Goal: Answer question/provide support: Share knowledge or assist other users

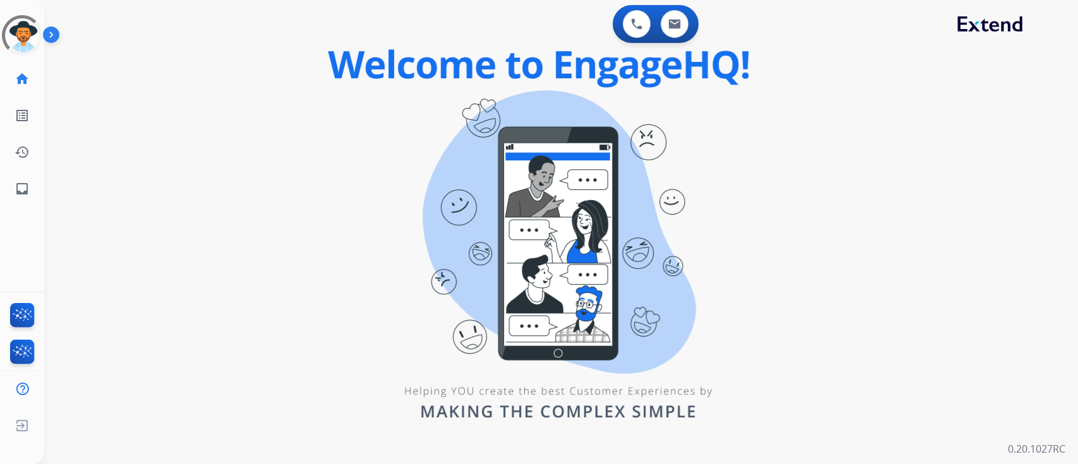
click at [851, 126] on div "0 Voice Interactions 0 Email Interactions swap_horiz Break voice bridge close_f…" at bounding box center [561, 232] width 1034 height 464
click at [671, 28] on img at bounding box center [674, 24] width 13 height 10
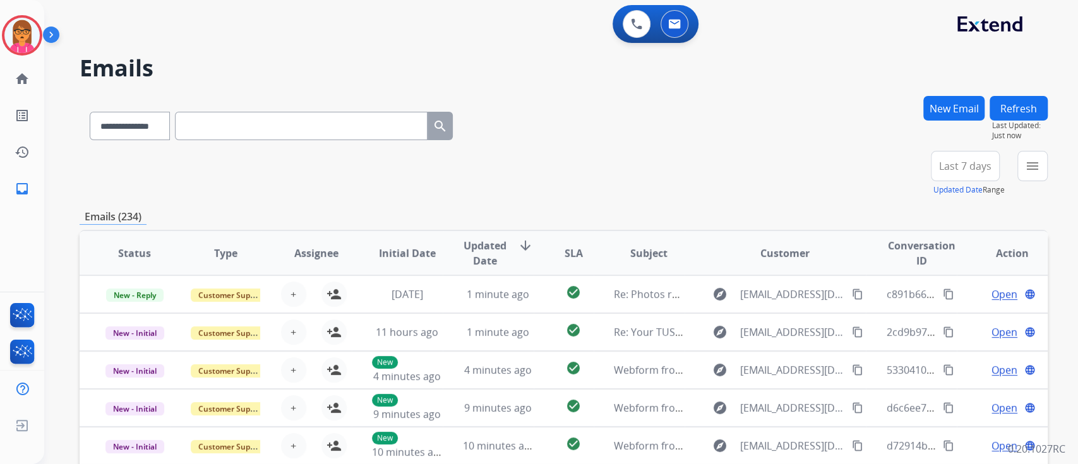
click at [945, 164] on span "Last 7 days" at bounding box center [965, 166] width 52 height 5
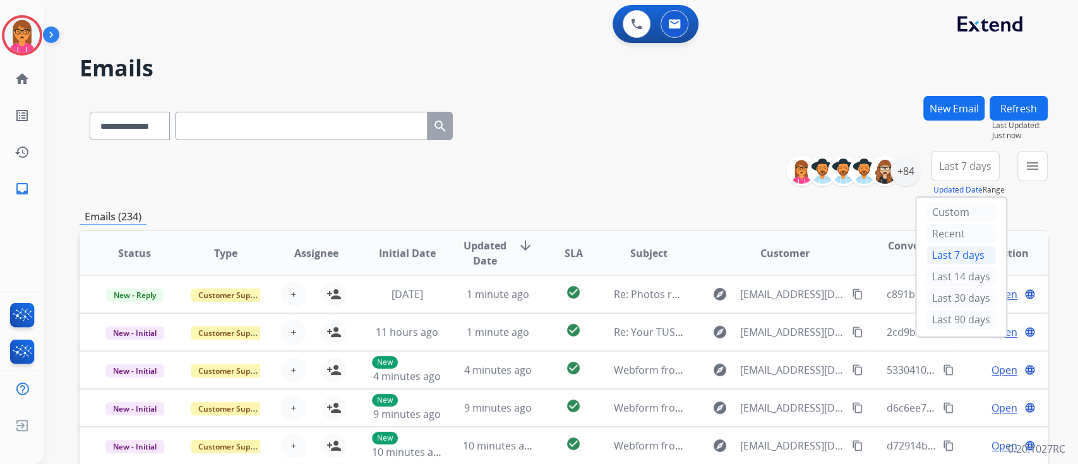
click at [945, 164] on span "Last 7 days" at bounding box center [965, 166] width 52 height 5
click at [909, 167] on div "+84" at bounding box center [905, 171] width 30 height 30
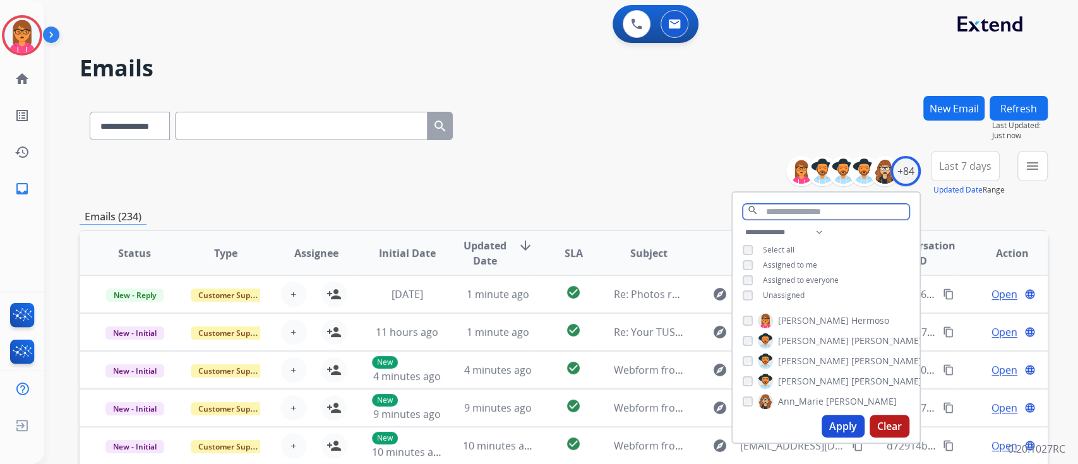
click at [792, 210] on input "text" at bounding box center [826, 212] width 167 height 16
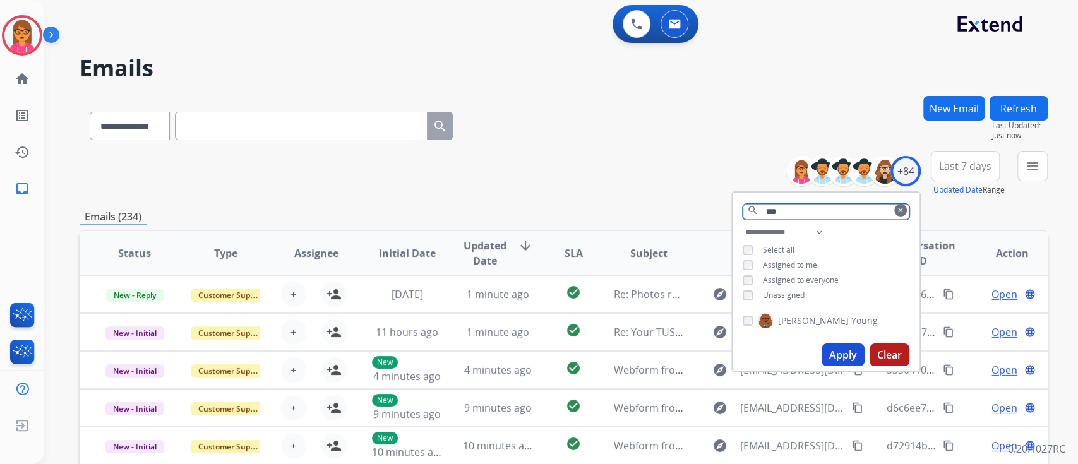
type input "***"
click at [741, 311] on div "Venegas Young" at bounding box center [826, 323] width 187 height 30
click at [836, 361] on button "Apply" at bounding box center [843, 355] width 43 height 23
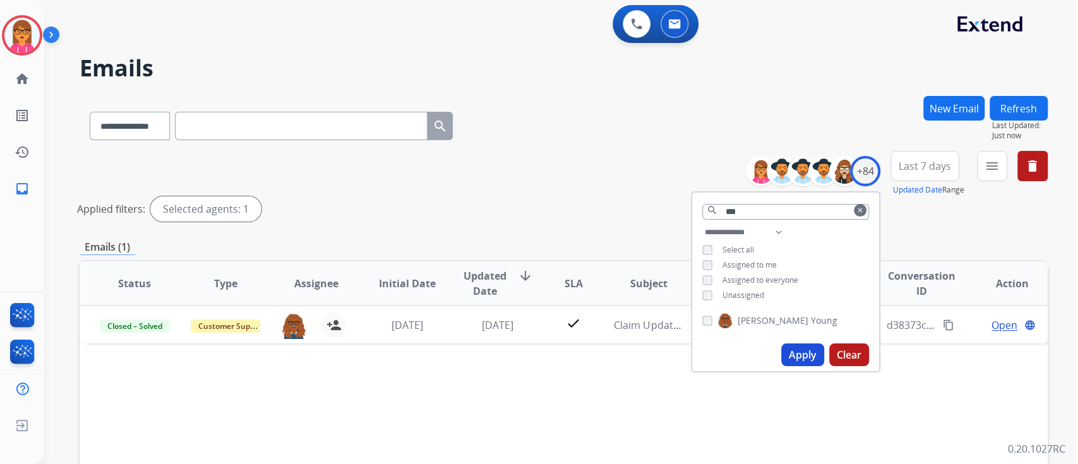
click at [553, 164] on div "**********" at bounding box center [564, 189] width 968 height 76
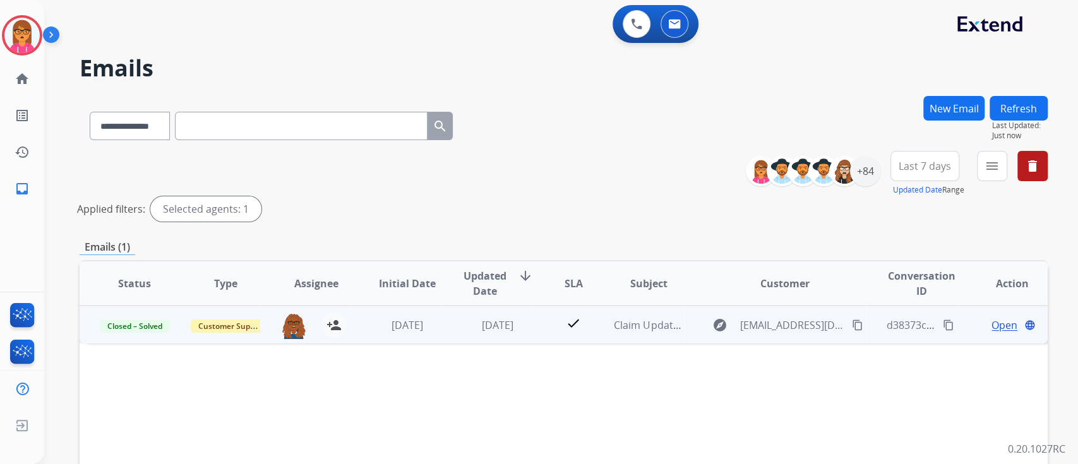
click at [1000, 326] on span "Open" at bounding box center [1004, 325] width 26 height 15
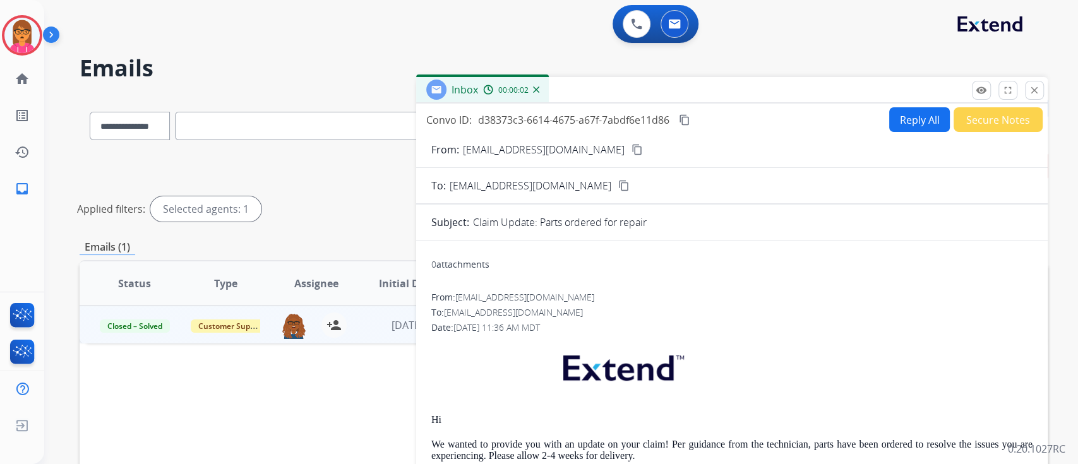
click at [687, 118] on mat-icon "content_copy" at bounding box center [684, 119] width 11 height 11
click at [978, 88] on mat-icon "remove_red_eye" at bounding box center [981, 90] width 11 height 11
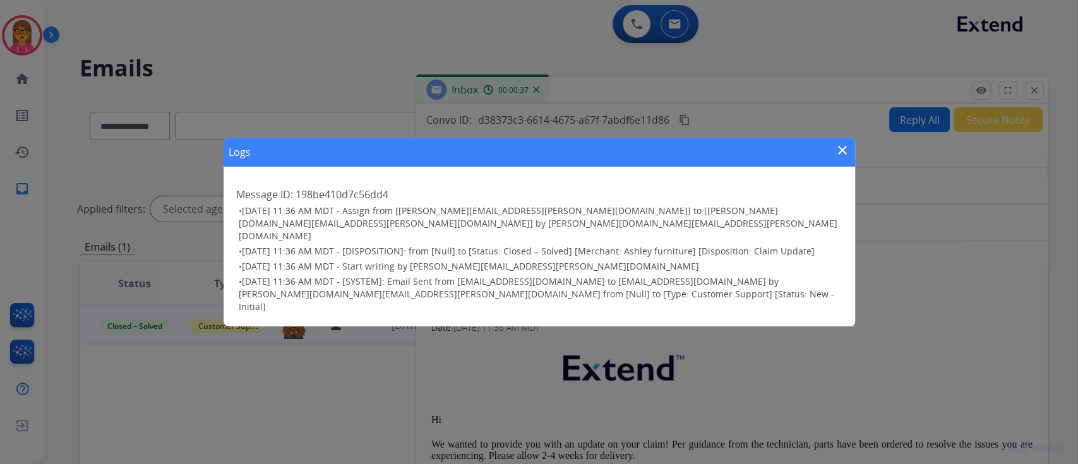
click at [839, 158] on mat-icon "close" at bounding box center [842, 150] width 15 height 15
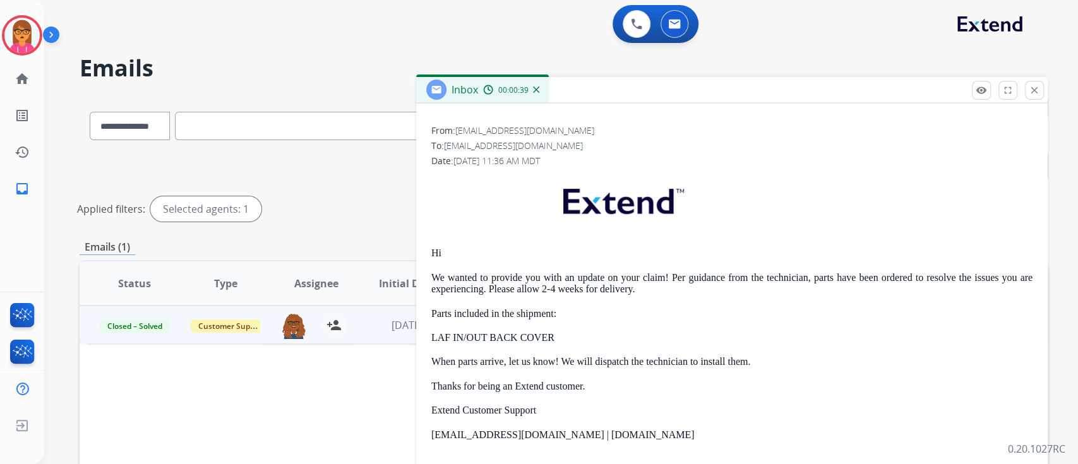
scroll to position [172, 0]
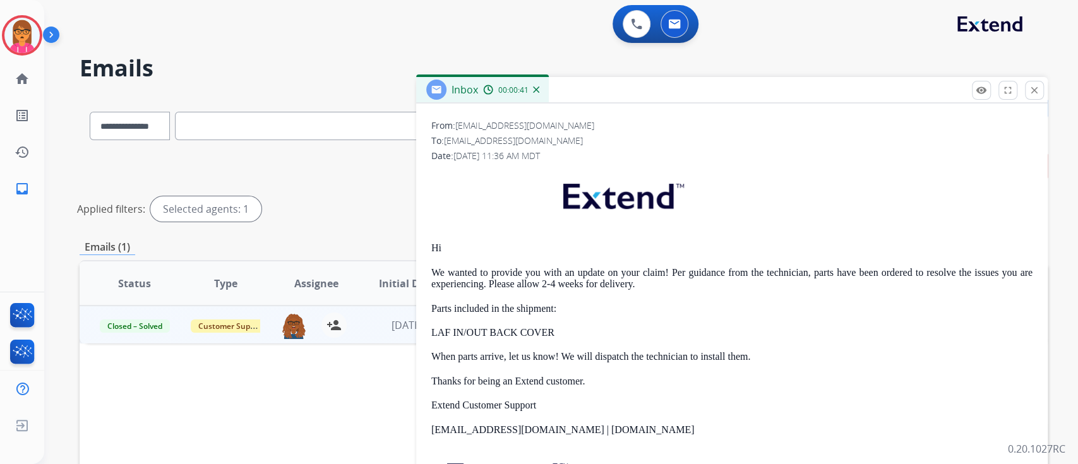
click at [1077, 158] on div "**********" at bounding box center [561, 232] width 1034 height 464
click at [1040, 94] on button "close Close" at bounding box center [1034, 90] width 19 height 19
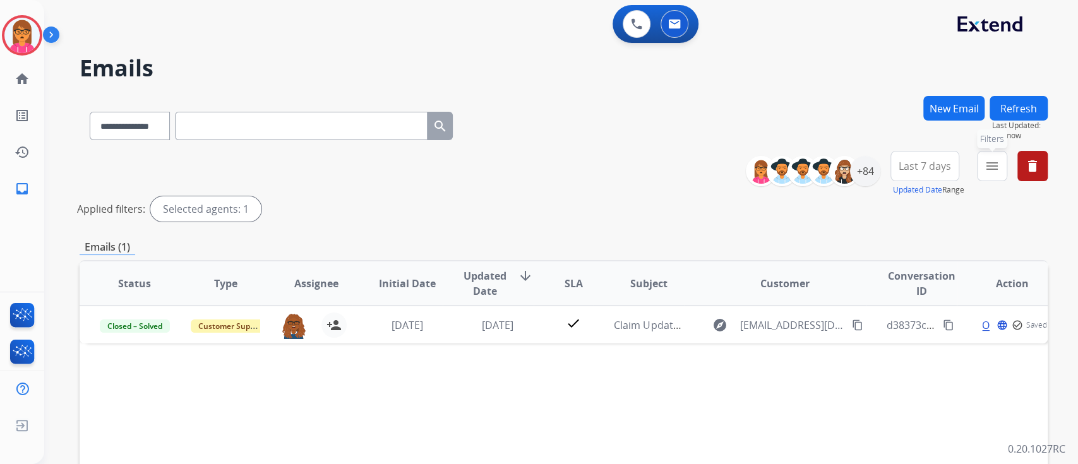
click at [996, 155] on button "menu Filters" at bounding box center [992, 166] width 30 height 30
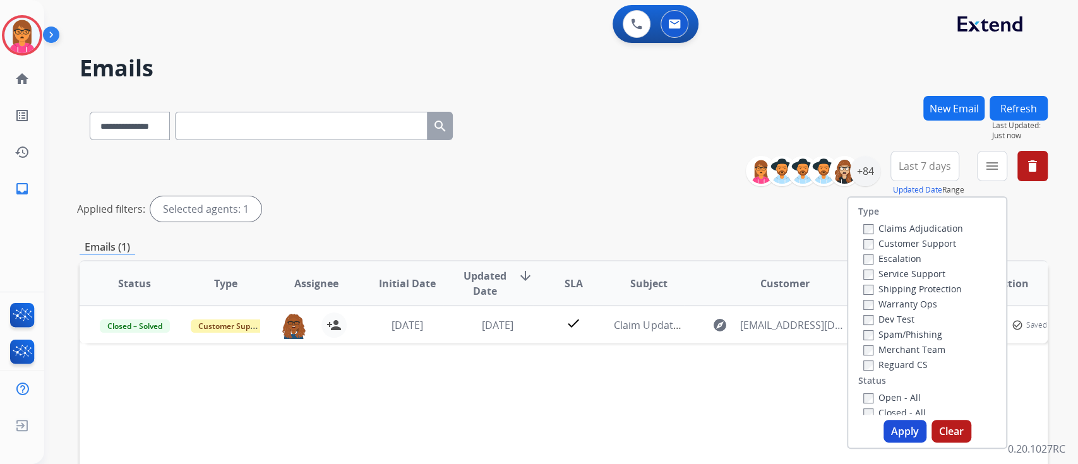
click at [913, 165] on span "Last 7 days" at bounding box center [925, 166] width 52 height 5
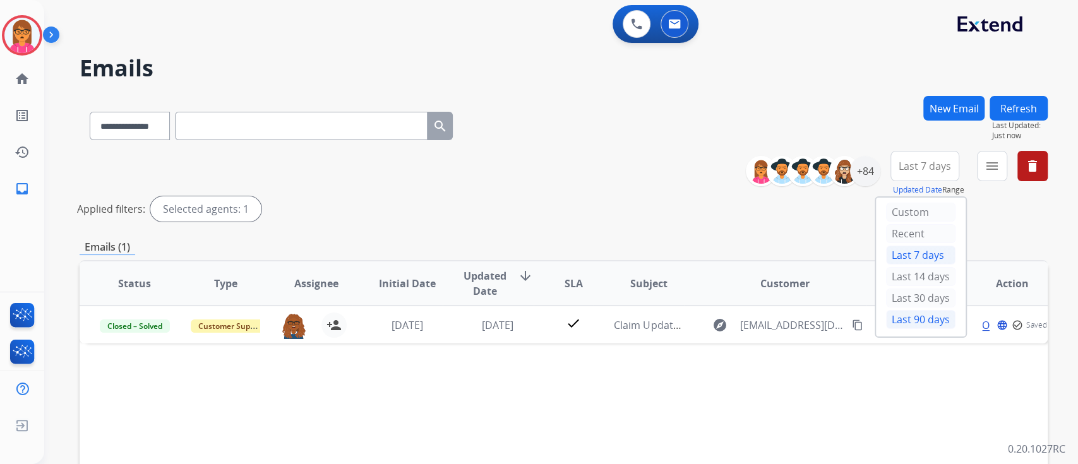
click at [888, 316] on div "Last 90 days" at bounding box center [920, 319] width 69 height 19
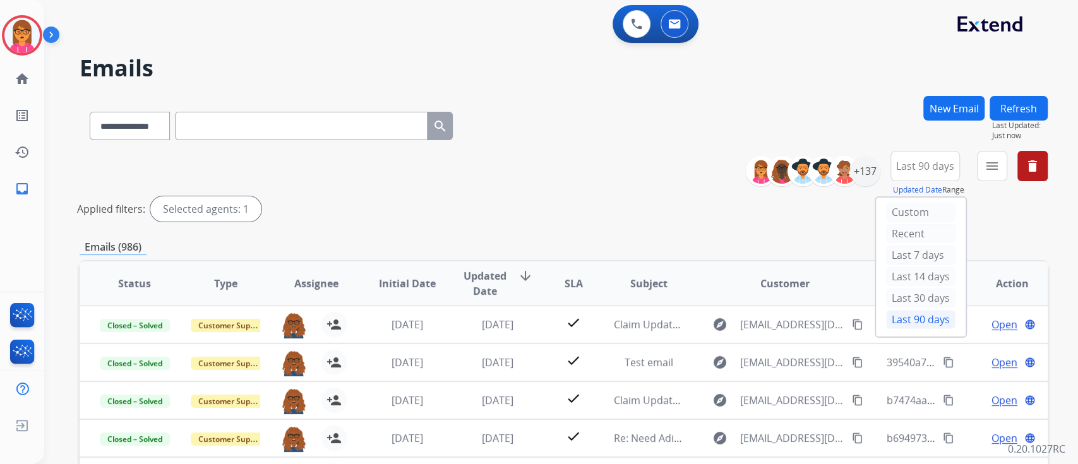
click at [1046, 45] on div "**********" at bounding box center [545, 277] width 1003 height 464
drag, startPoint x: 644, startPoint y: 13, endPoint x: 498, endPoint y: 58, distance: 152.8
click at [460, 56] on h2 "Emails" at bounding box center [564, 68] width 968 height 25
click at [1061, 93] on div "**********" at bounding box center [561, 232] width 1034 height 464
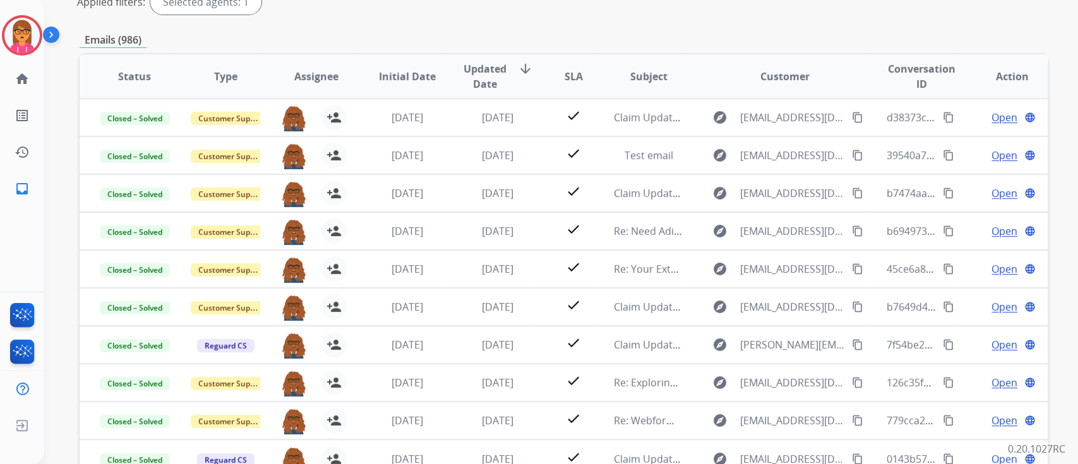
scroll to position [284, 0]
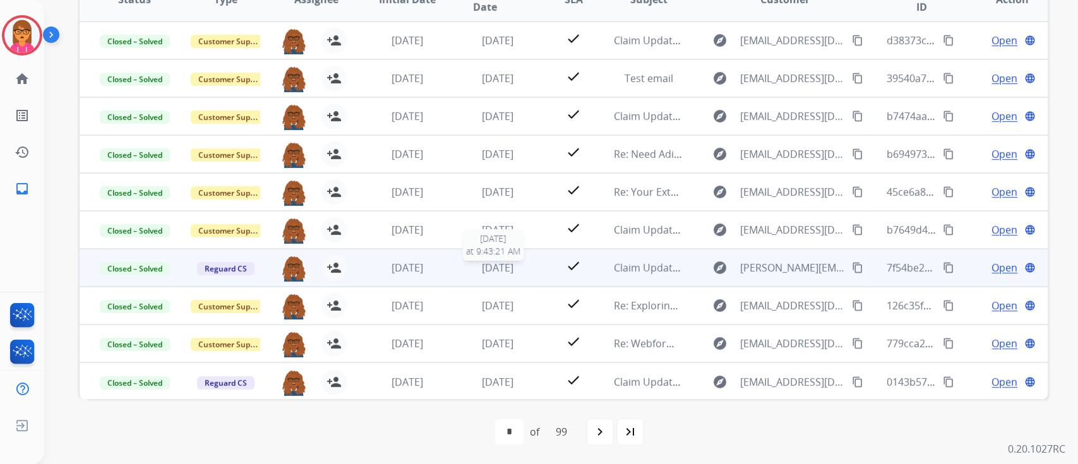
click at [482, 262] on span "[DATE]" at bounding box center [498, 268] width 32 height 14
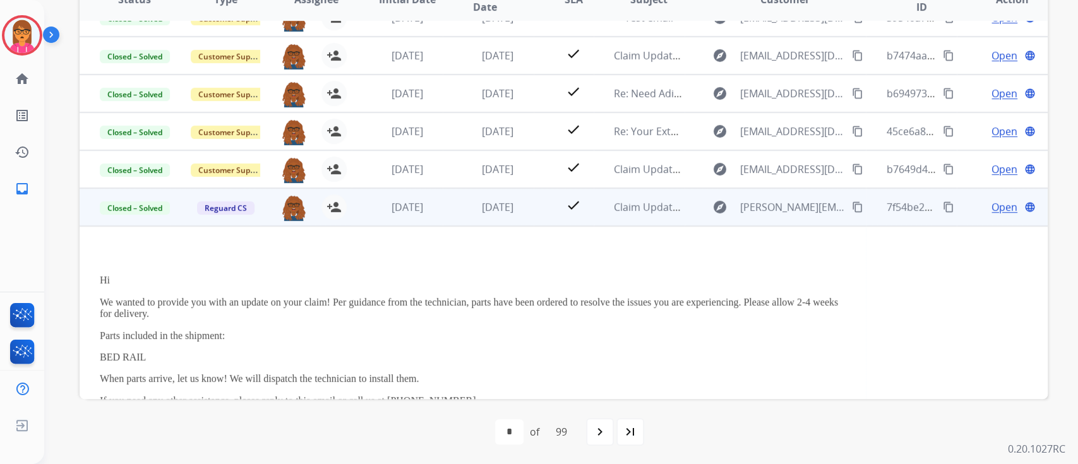
scroll to position [59, 0]
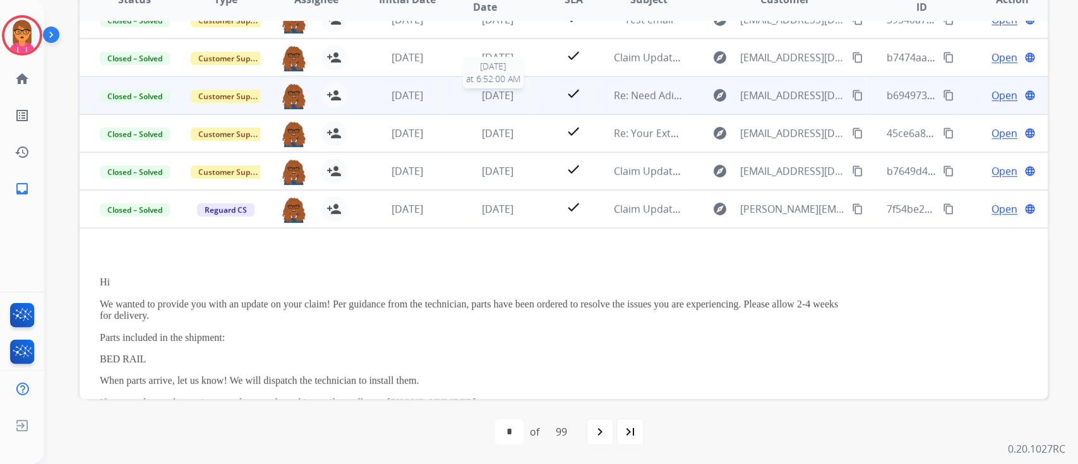
click at [482, 88] on span "[DATE]" at bounding box center [498, 95] width 32 height 14
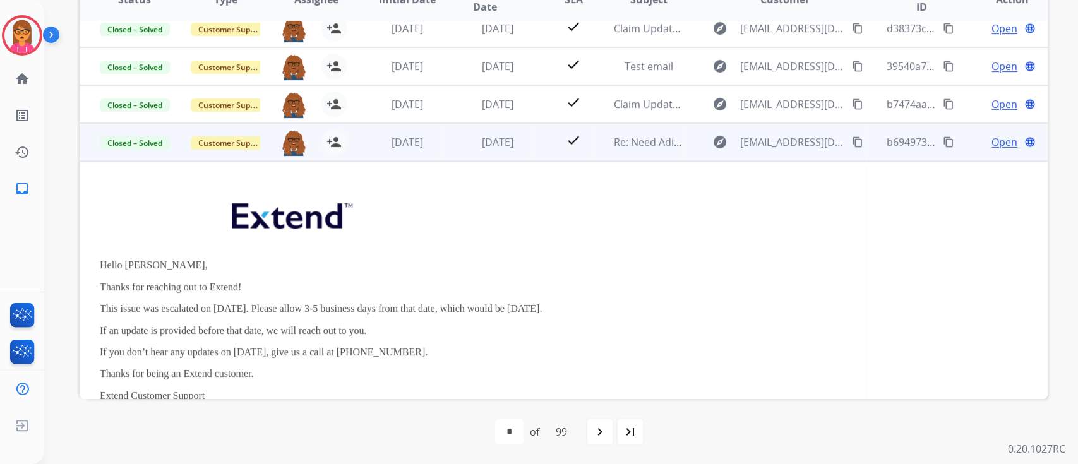
scroll to position [0, 0]
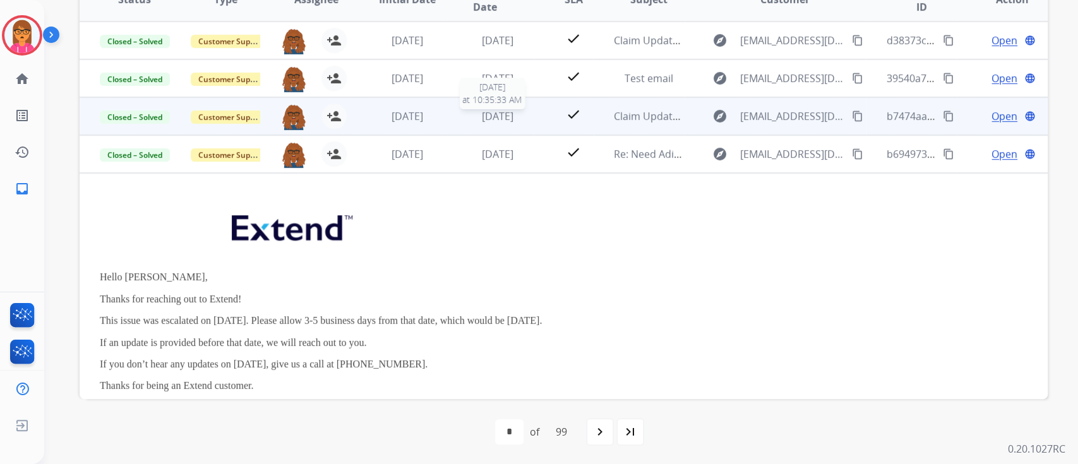
click at [501, 118] on span "[DATE]" at bounding box center [498, 116] width 32 height 14
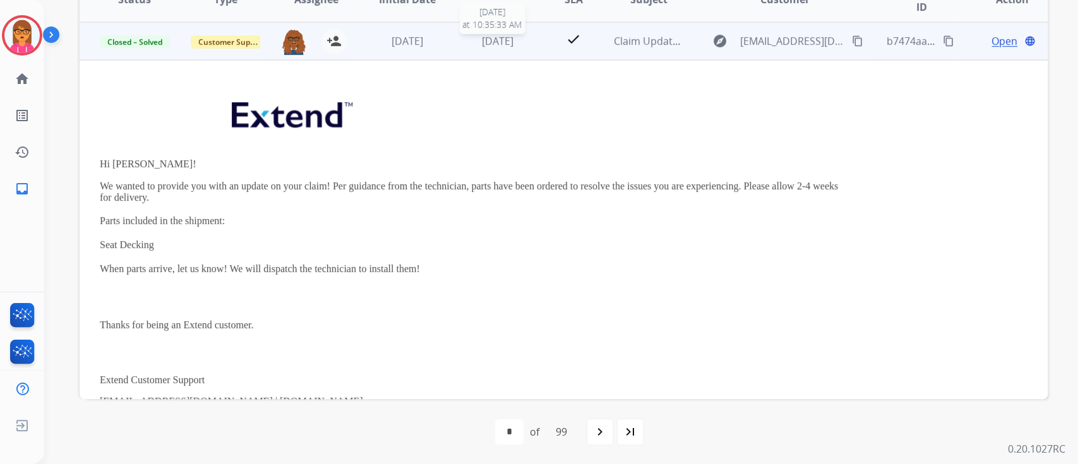
scroll to position [76, 0]
click at [991, 43] on span "Open" at bounding box center [1004, 40] width 26 height 15
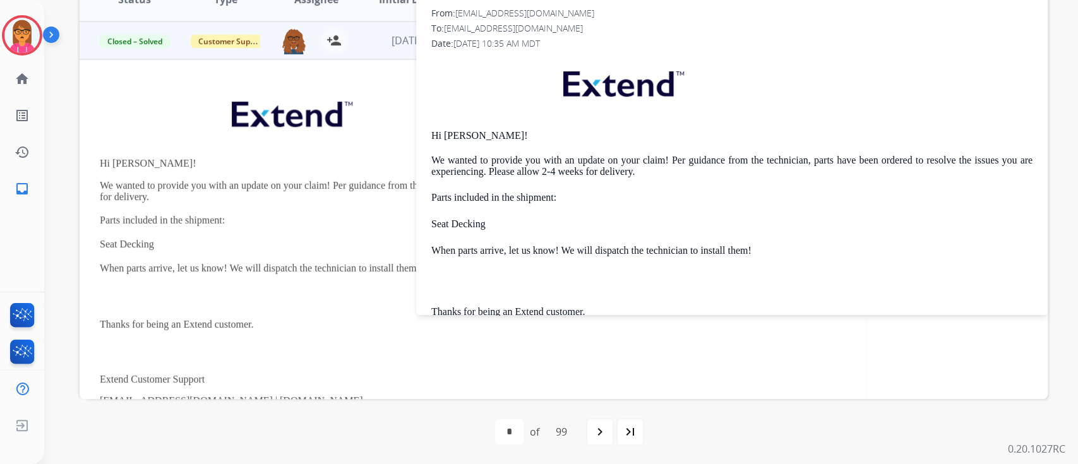
drag, startPoint x: 975, startPoint y: 126, endPoint x: 879, endPoint y: 90, distance: 102.5
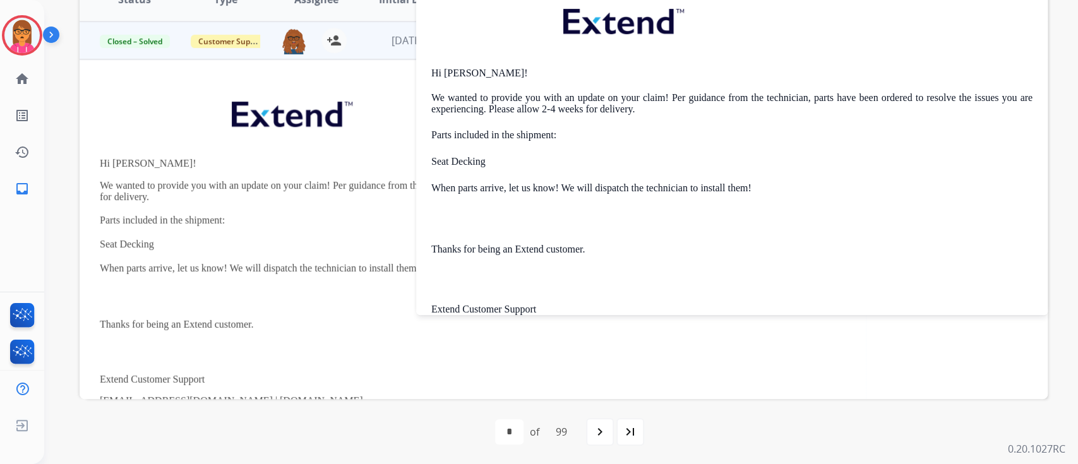
scroll to position [0, 0]
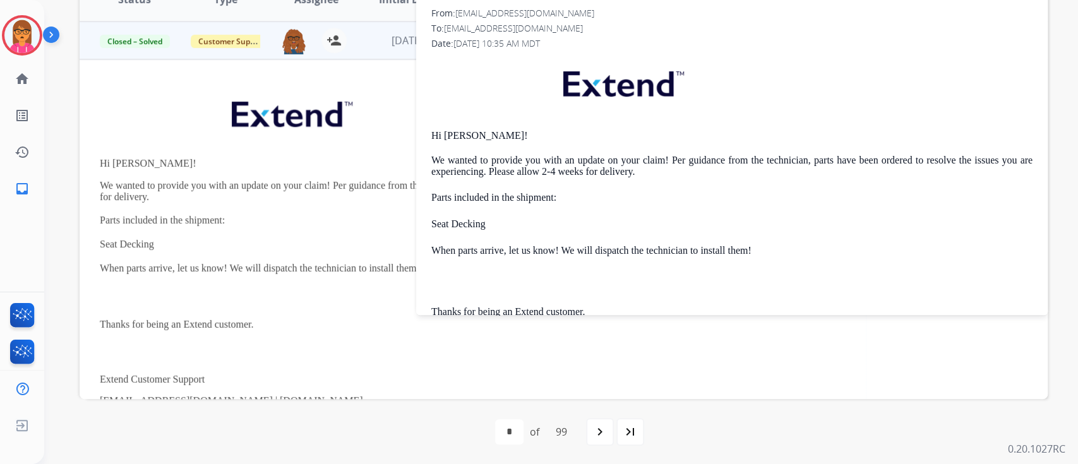
click at [1060, 33] on div "**********" at bounding box center [561, 232] width 1034 height 464
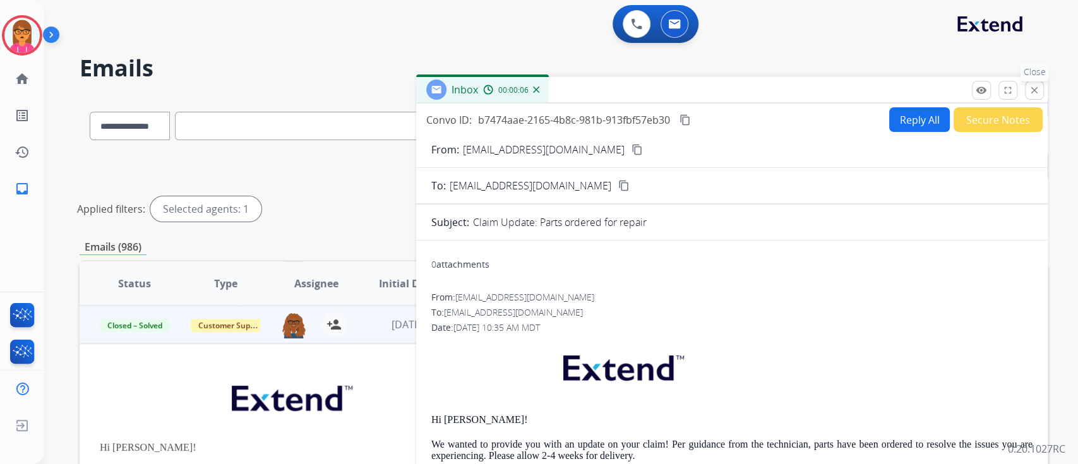
click at [1036, 93] on mat-icon "close" at bounding box center [1034, 90] width 11 height 11
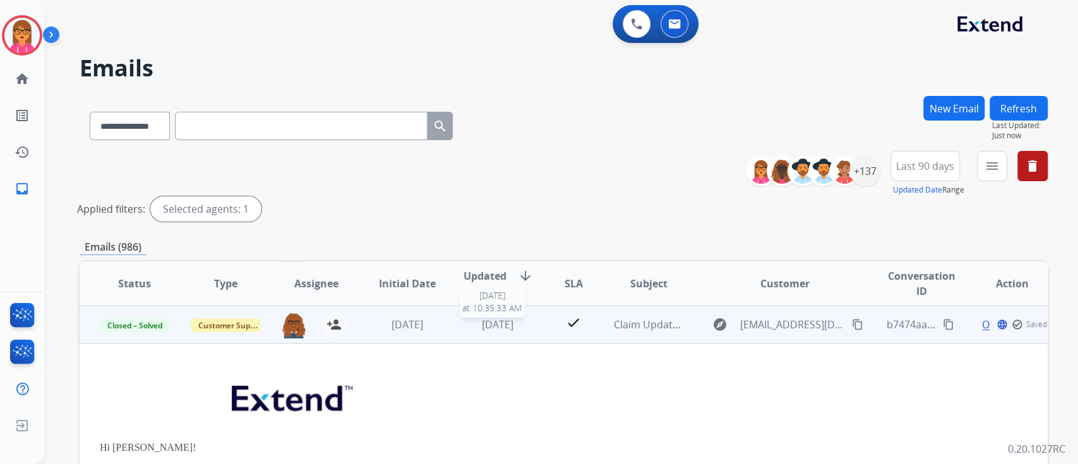
click at [486, 323] on span "[DATE]" at bounding box center [498, 325] width 32 height 14
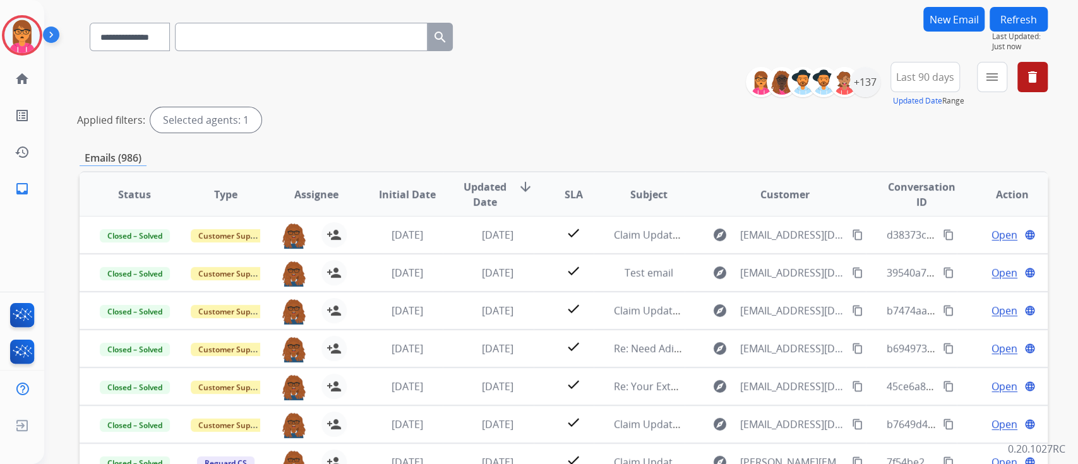
scroll to position [284, 0]
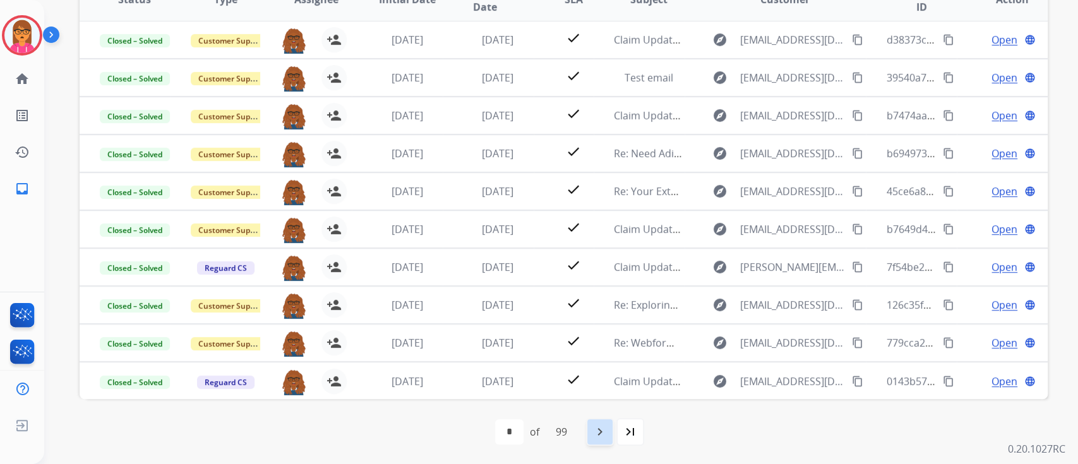
click at [596, 432] on mat-icon "navigate_next" at bounding box center [599, 431] width 15 height 15
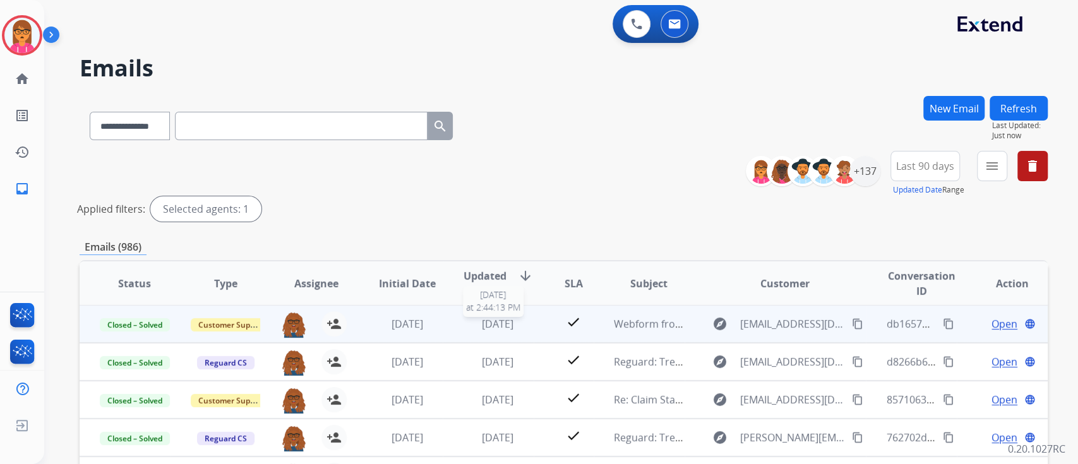
click at [495, 317] on span "[DATE]" at bounding box center [498, 324] width 32 height 14
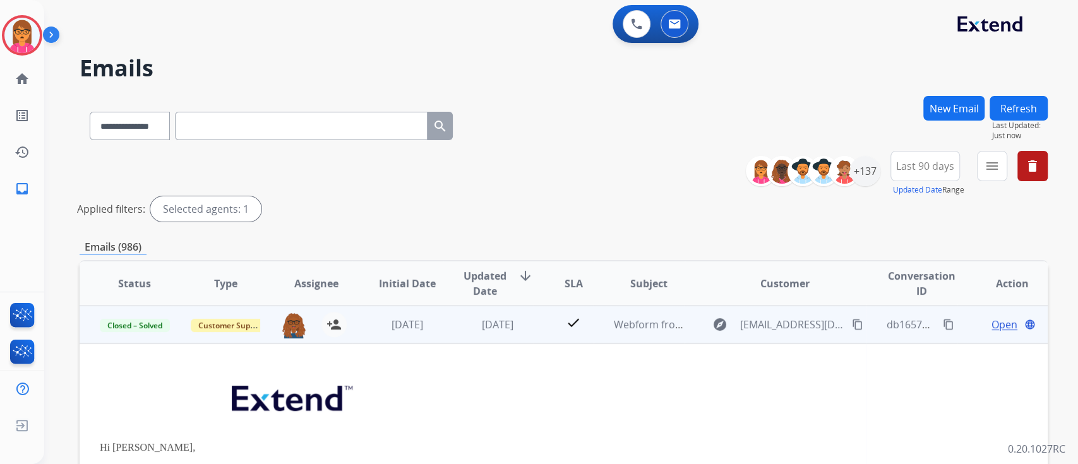
click at [980, 324] on div "Open language" at bounding box center [1012, 324] width 70 height 15
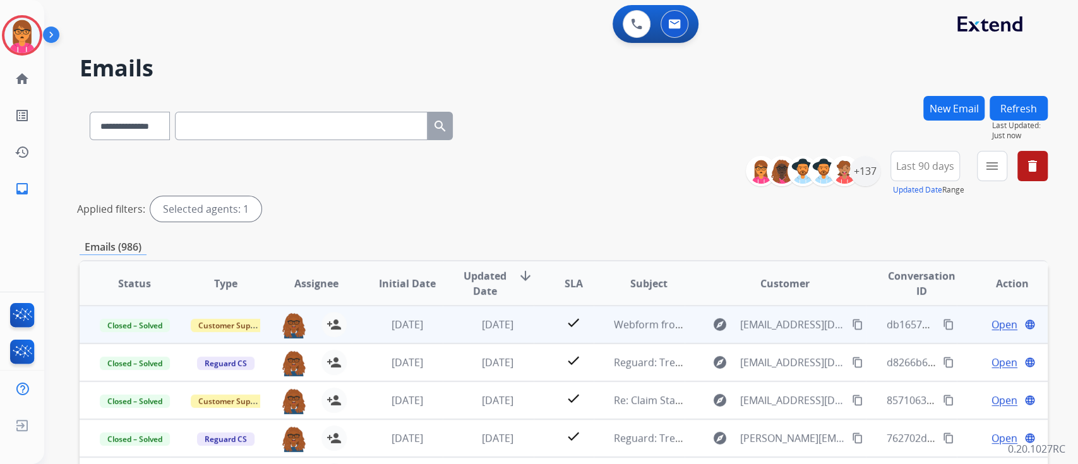
click at [997, 321] on span "Open" at bounding box center [1004, 324] width 26 height 15
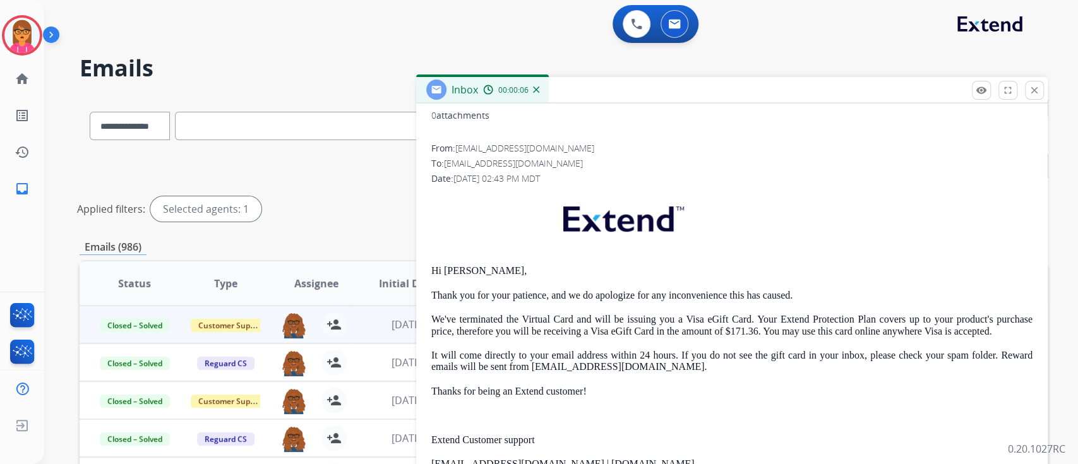
scroll to position [121, 0]
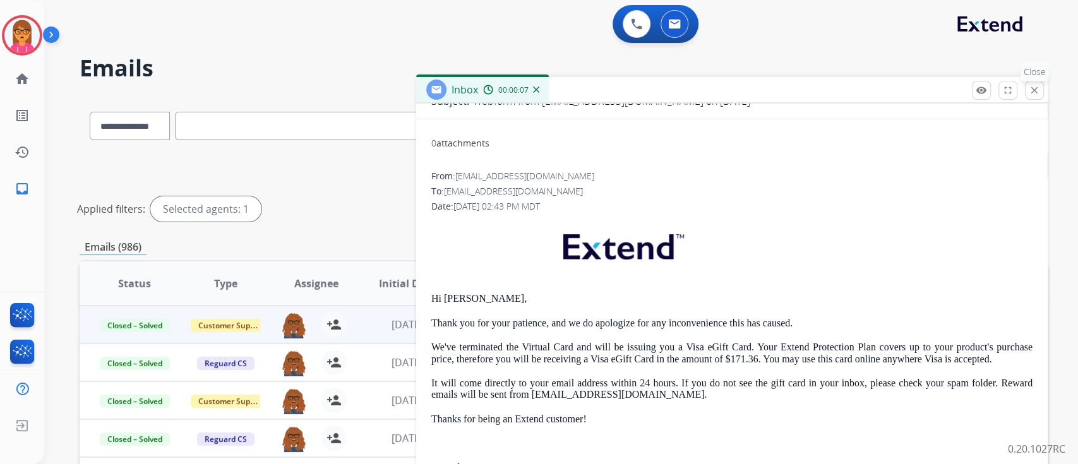
click at [1039, 86] on mat-icon "close" at bounding box center [1034, 90] width 11 height 11
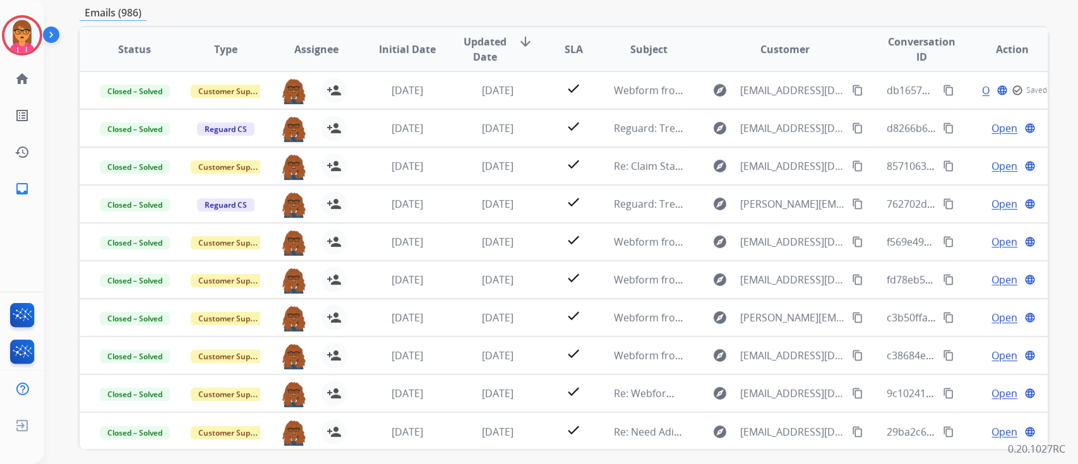
scroll to position [253, 0]
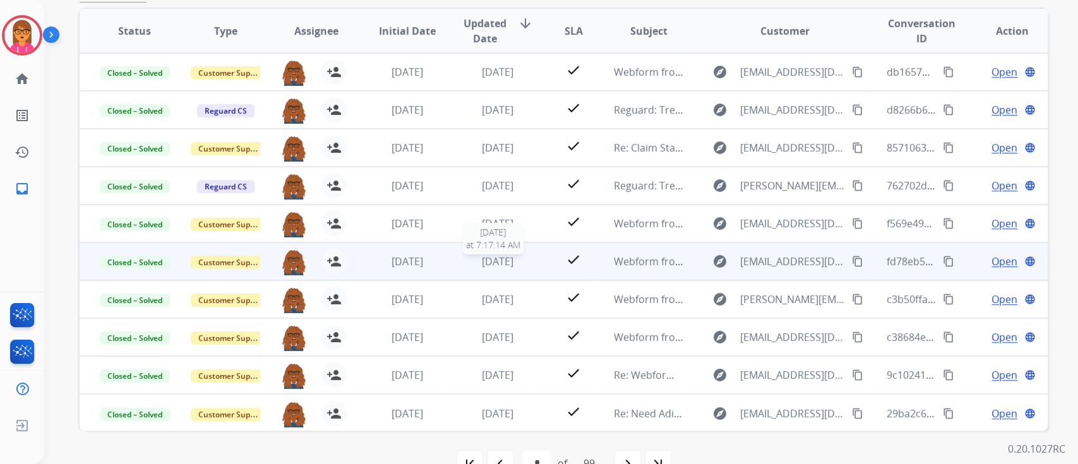
click at [510, 258] on span "[DATE]" at bounding box center [498, 261] width 32 height 14
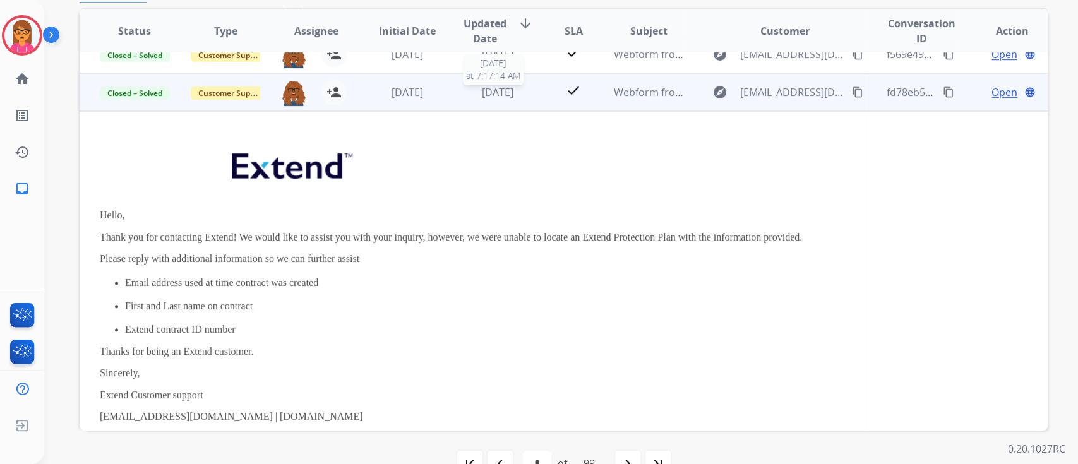
scroll to position [189, 0]
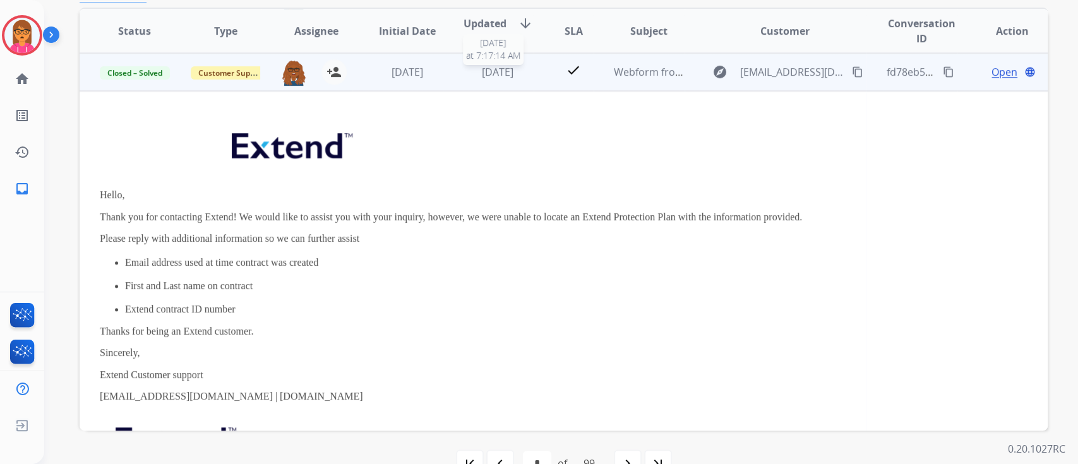
click at [491, 66] on span "[DATE]" at bounding box center [498, 72] width 32 height 14
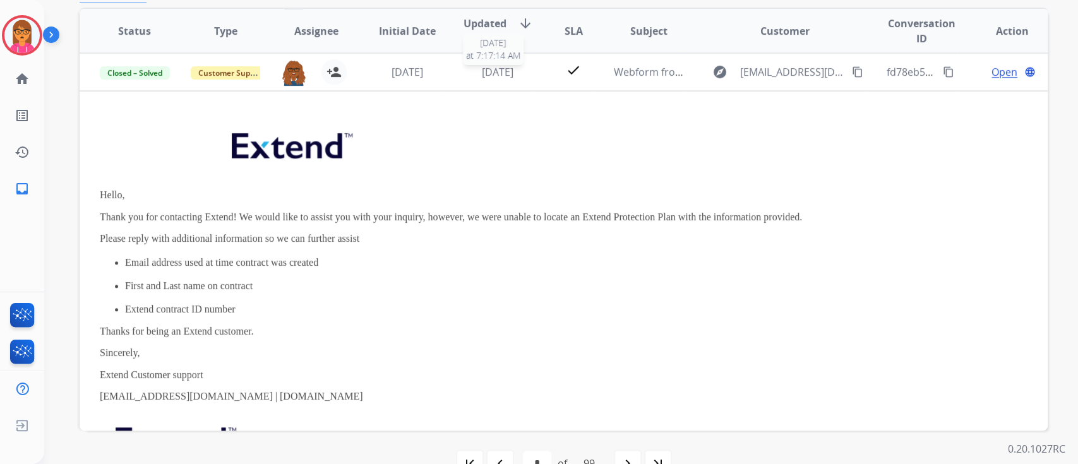
scroll to position [1, 0]
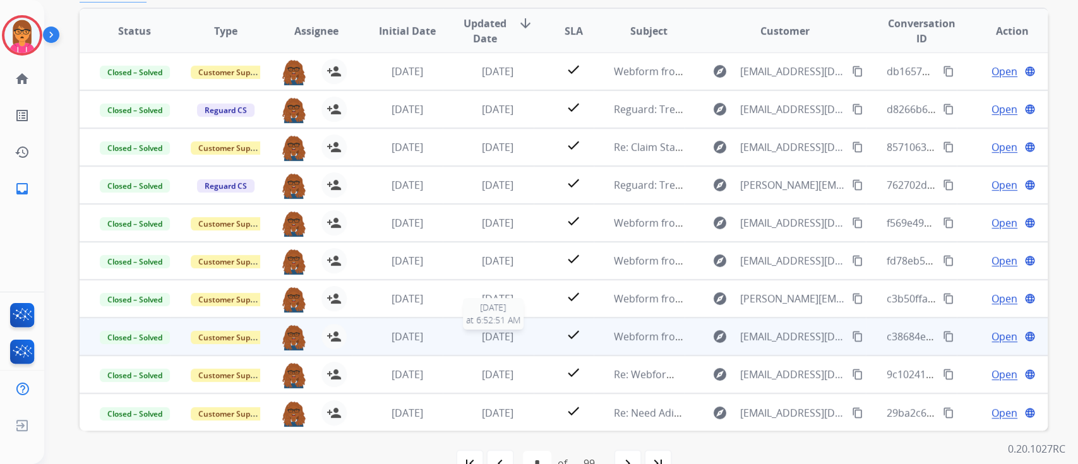
click at [495, 339] on span "[DATE]" at bounding box center [498, 337] width 32 height 14
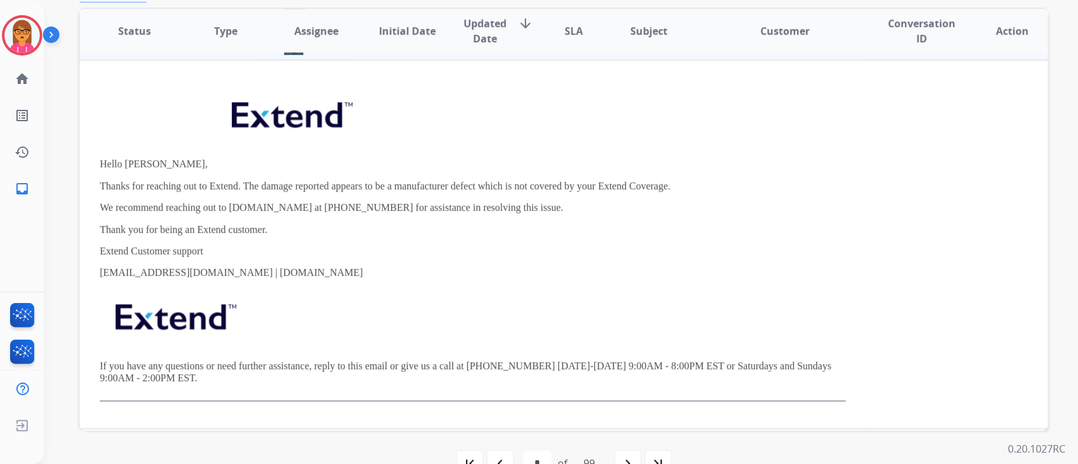
scroll to position [201, 0]
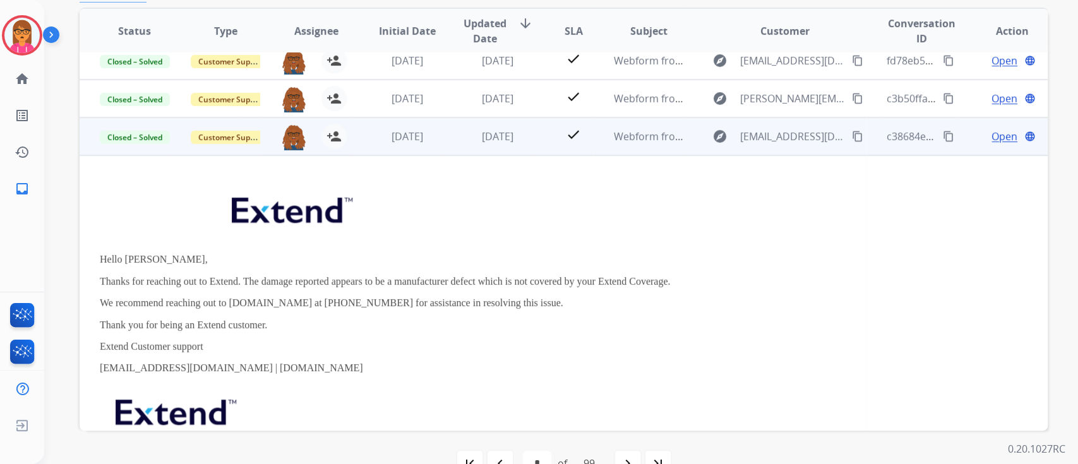
click at [993, 129] on span "Open" at bounding box center [1004, 136] width 26 height 15
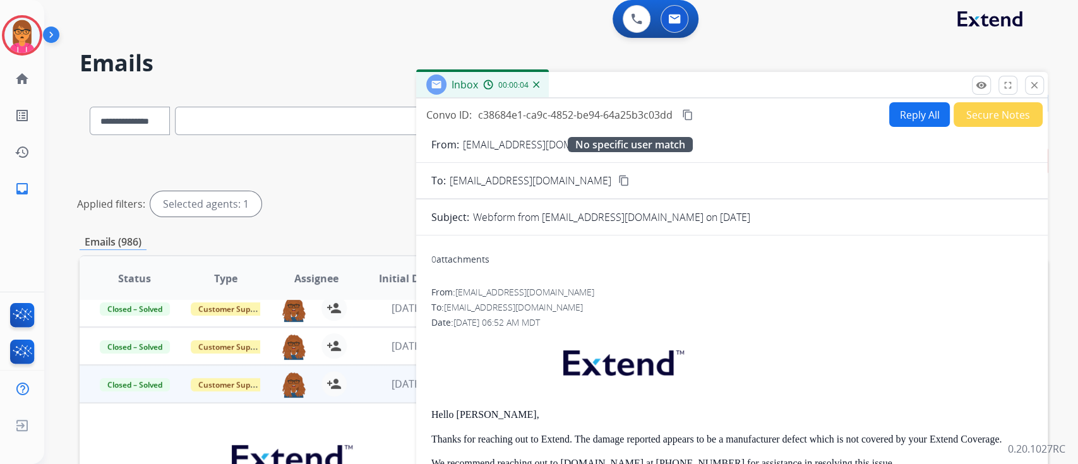
scroll to position [0, 0]
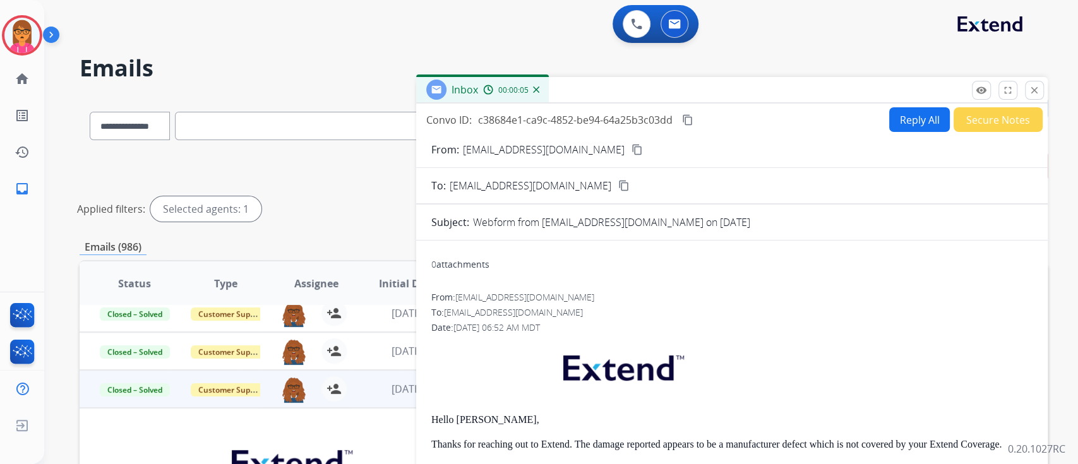
click at [688, 114] on mat-icon "content_copy" at bounding box center [687, 119] width 11 height 11
click at [976, 90] on mat-icon "remove_red_eye" at bounding box center [981, 90] width 11 height 11
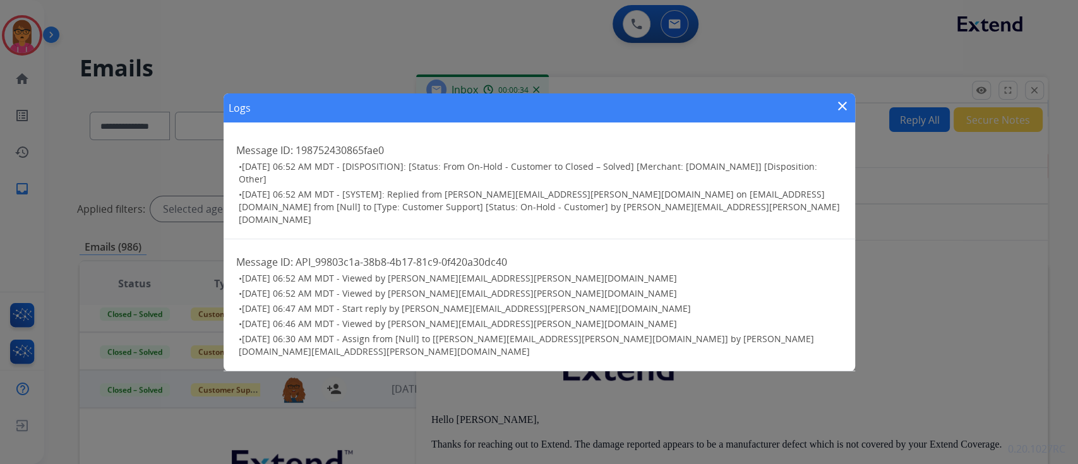
click at [838, 114] on mat-icon "close" at bounding box center [842, 106] width 15 height 15
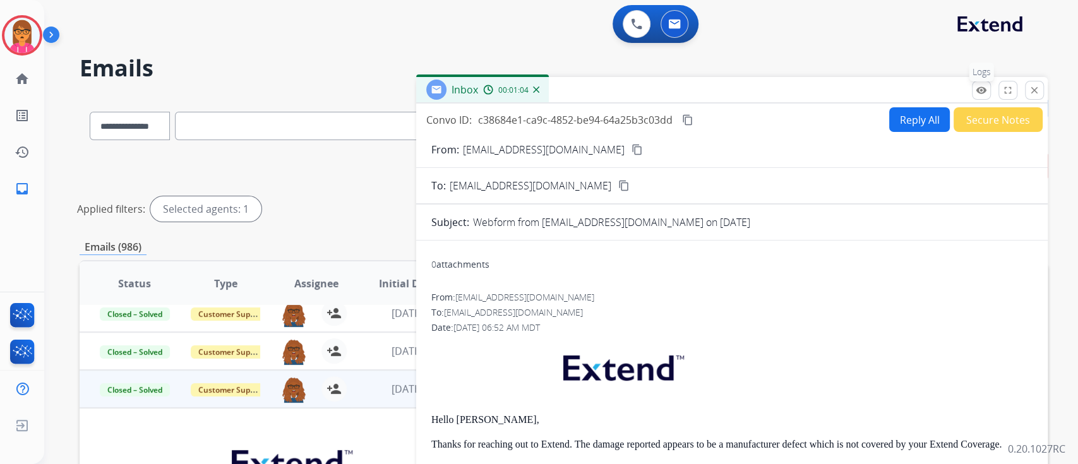
click at [981, 88] on mat-icon "remove_red_eye" at bounding box center [981, 90] width 11 height 11
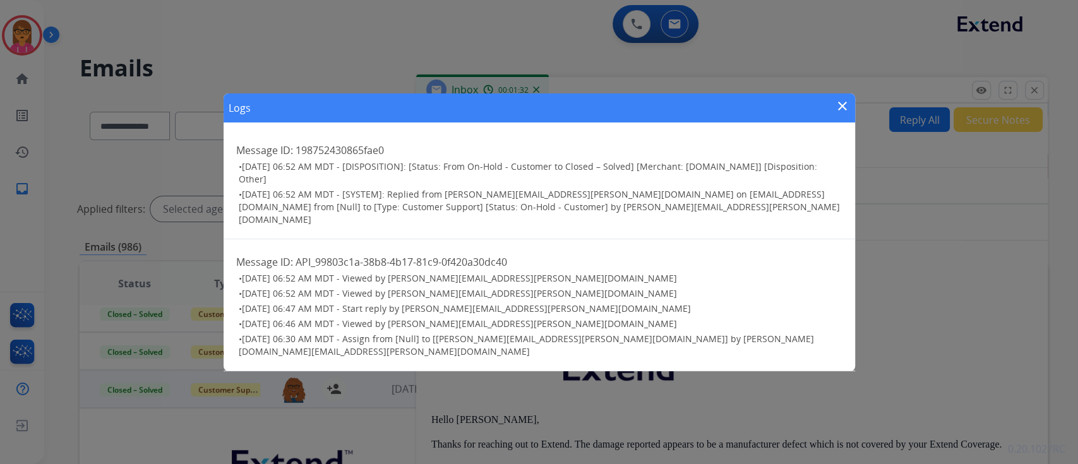
click at [849, 120] on div "Logs close" at bounding box center [539, 107] width 631 height 29
click at [844, 114] on mat-icon "close" at bounding box center [842, 106] width 15 height 15
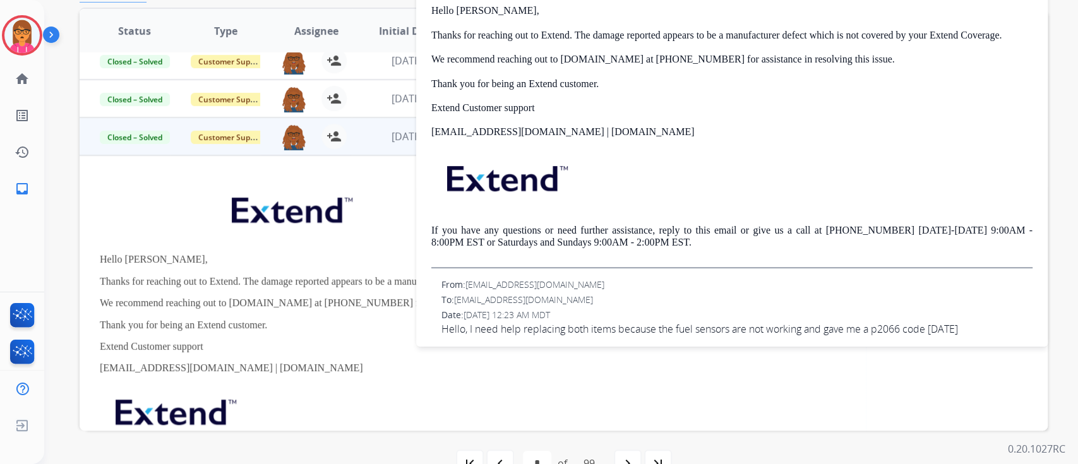
scroll to position [165, 0]
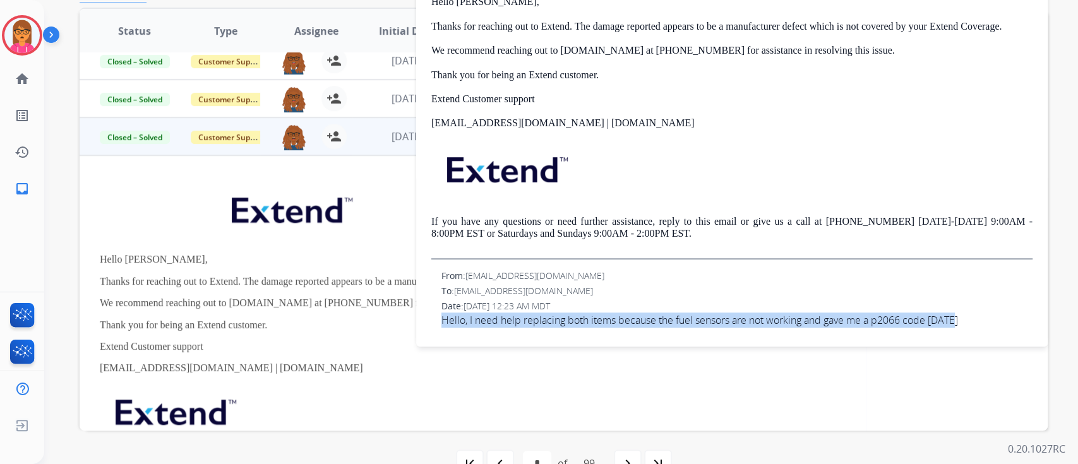
drag, startPoint x: 443, startPoint y: 318, endPoint x: 970, endPoint y: 321, distance: 526.7
click at [970, 321] on span "Hello, I need help replacing both items because the fuel sensors are not workin…" at bounding box center [736, 320] width 591 height 15
click at [614, 320] on span "Hello, I need help replacing both items because the fuel sensors are not workin…" at bounding box center [736, 320] width 591 height 15
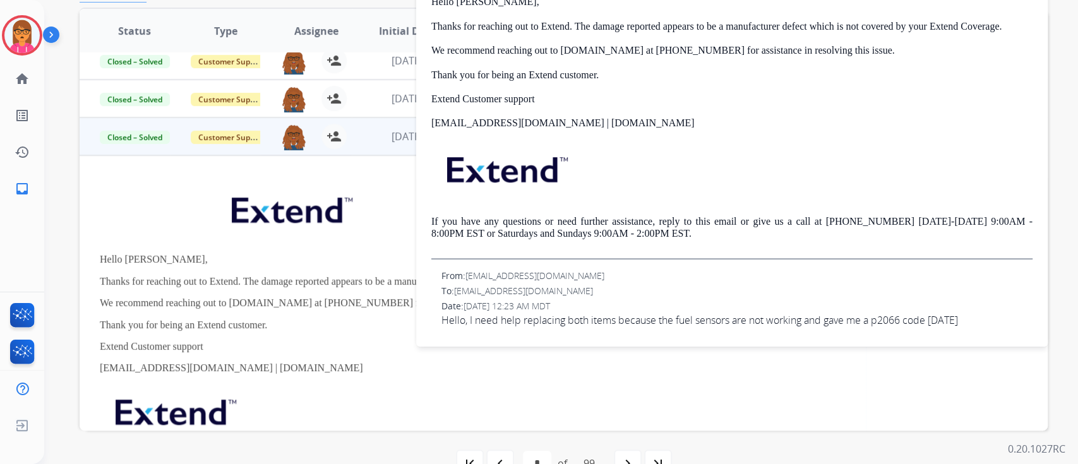
click at [613, 319] on span "Hello, I need help replacing both items because the fuel sensors are not workin…" at bounding box center [736, 320] width 591 height 15
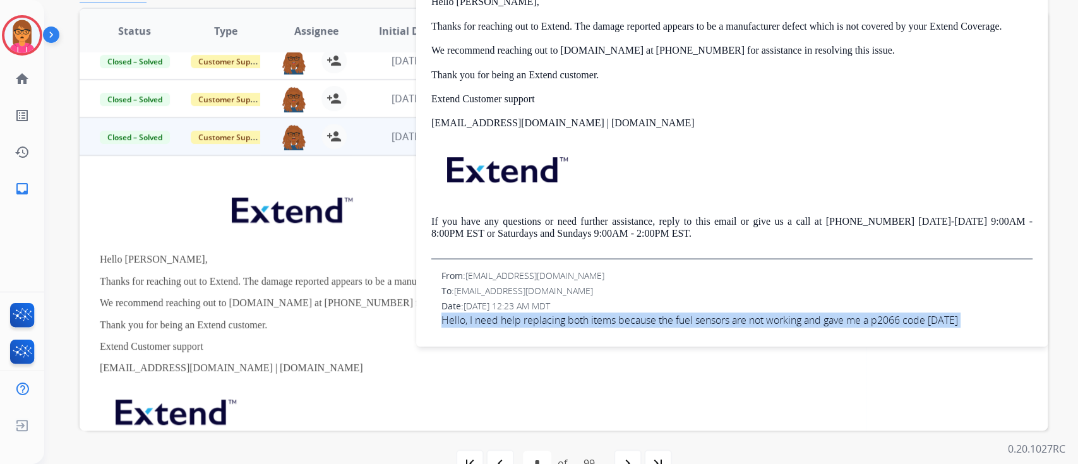
click at [613, 319] on span "Hello, I need help replacing both items because the fuel sensors are not workin…" at bounding box center [736, 320] width 591 height 15
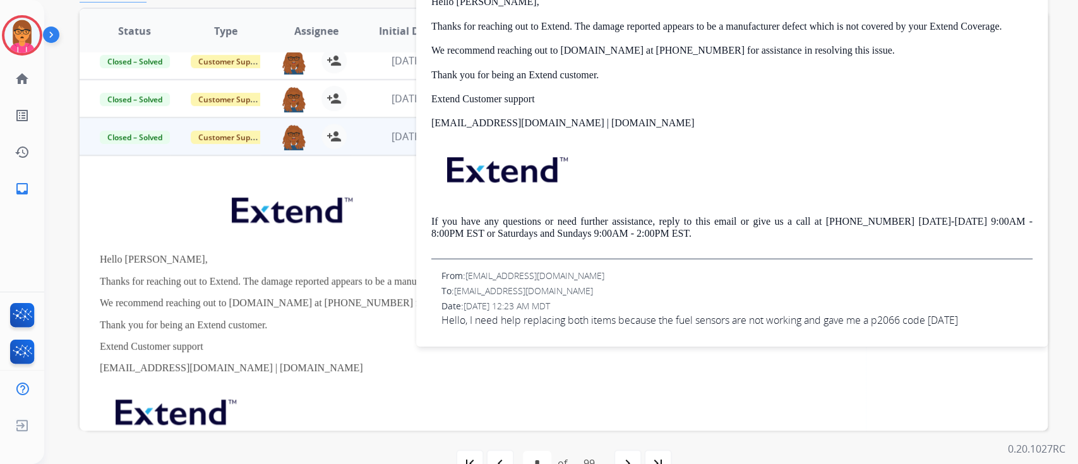
click at [613, 319] on span "Hello, I need help replacing both items because the fuel sensors are not workin…" at bounding box center [736, 320] width 591 height 15
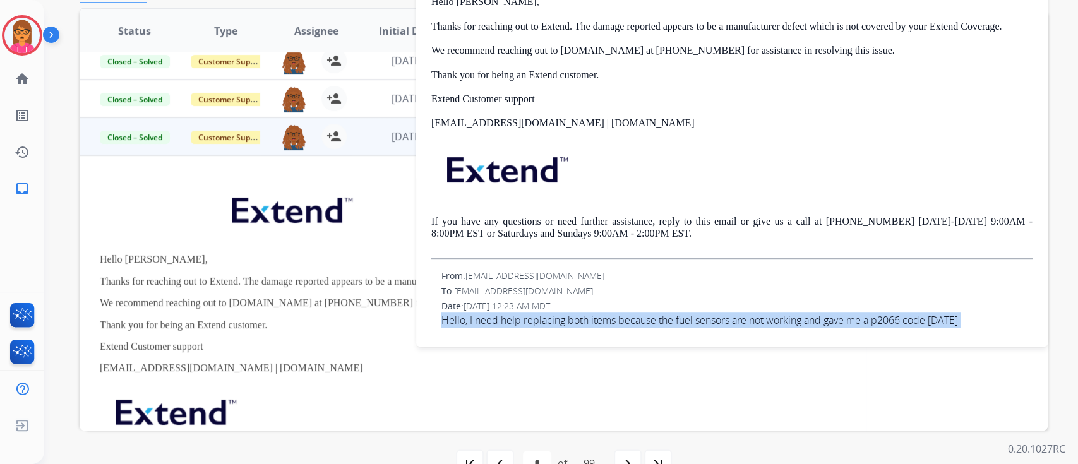
click at [613, 319] on span "Hello, I need help replacing both items because the fuel sensors are not workin…" at bounding box center [736, 320] width 591 height 15
click at [613, 318] on span "Hello, I need help replacing both items because the fuel sensors are not workin…" at bounding box center [736, 320] width 591 height 15
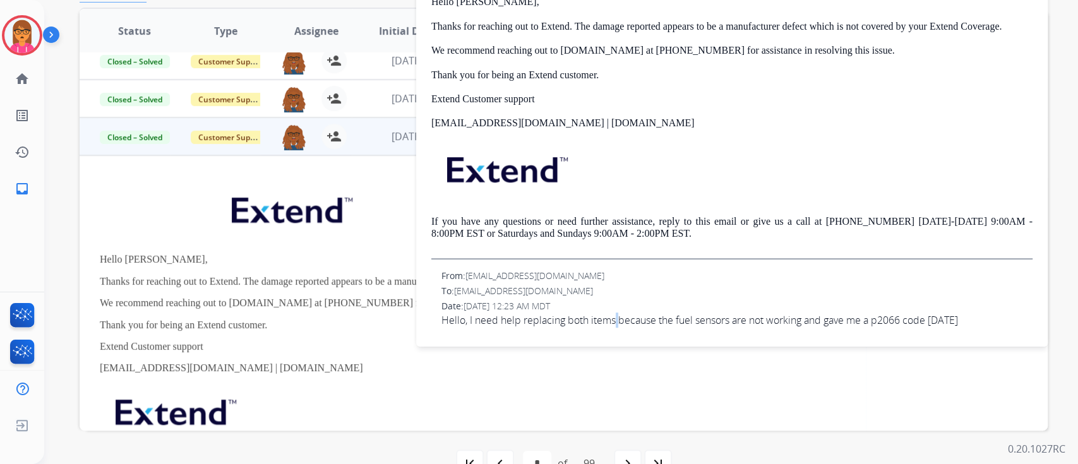
click at [613, 318] on span "Hello, I need help replacing both items because the fuel sensors are not workin…" at bounding box center [736, 320] width 591 height 15
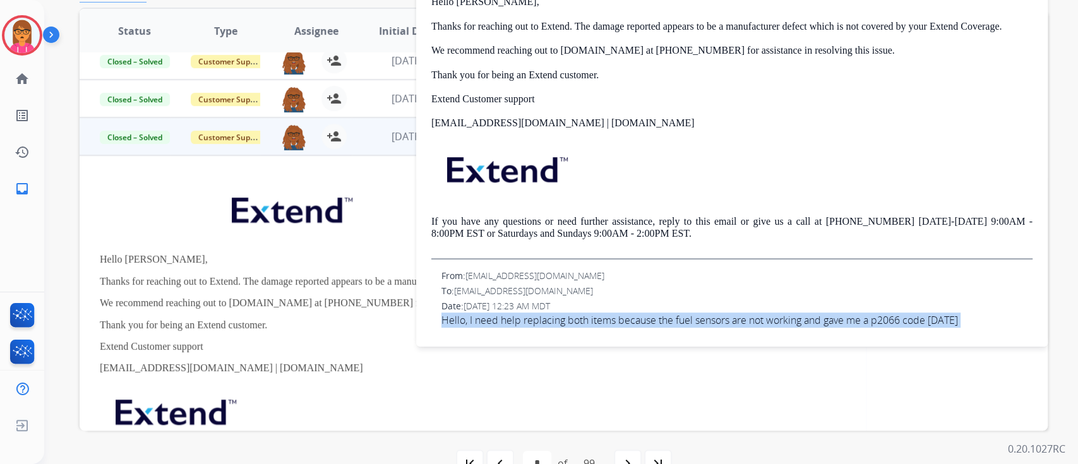
click at [613, 318] on span "Hello, I need help replacing both items because the fuel sensors are not workin…" at bounding box center [736, 320] width 591 height 15
click at [543, 320] on span "Hello, I need help replacing both items because the fuel sensors are not workin…" at bounding box center [736, 320] width 591 height 15
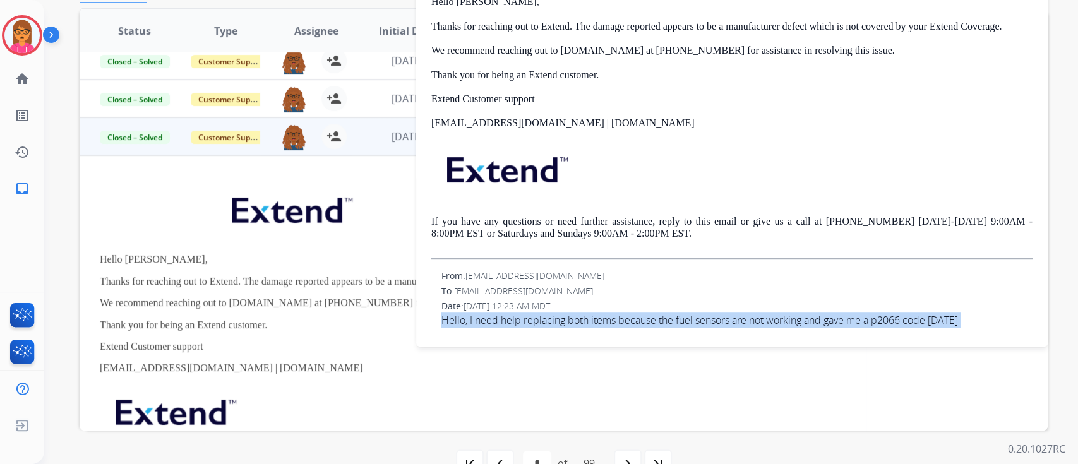
click at [543, 320] on span "Hello, I need help replacing both items because the fuel sensors are not workin…" at bounding box center [736, 320] width 591 height 15
click at [543, 319] on span "Hello, I need help replacing both items because the fuel sensors are not workin…" at bounding box center [736, 320] width 591 height 15
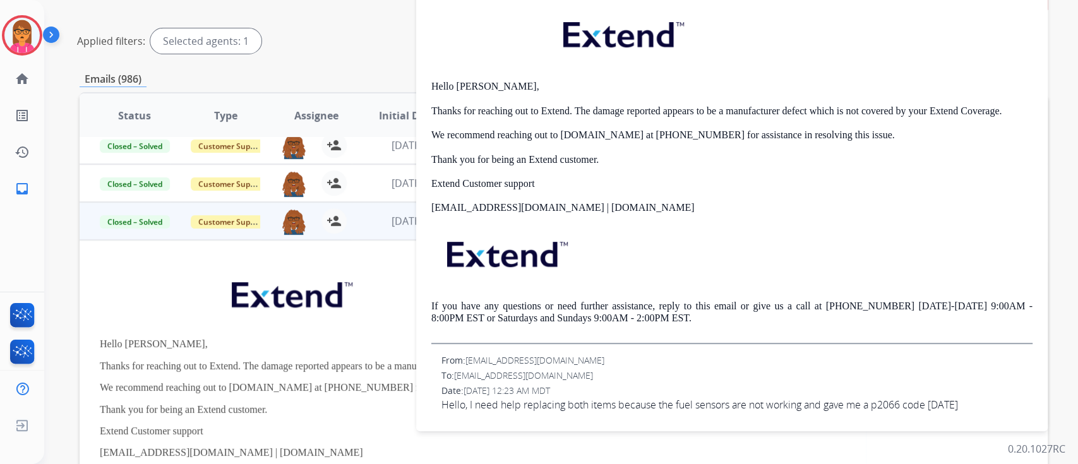
click at [544, 361] on span "[EMAIL_ADDRESS][DOMAIN_NAME]" at bounding box center [534, 360] width 139 height 12
click at [545, 356] on span "[EMAIL_ADDRESS][DOMAIN_NAME]" at bounding box center [534, 360] width 139 height 12
drag, startPoint x: 546, startPoint y: 356, endPoint x: 553, endPoint y: 361, distance: 8.6
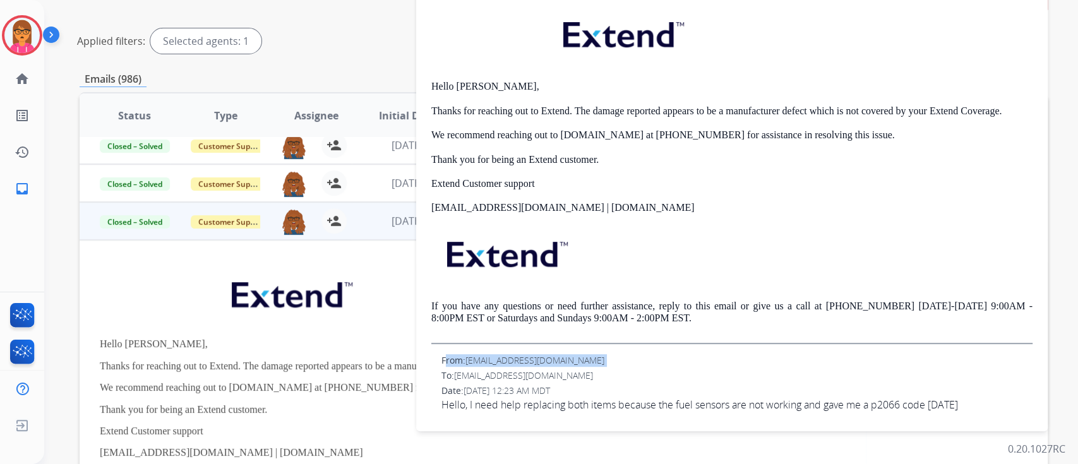
click at [546, 356] on span "[EMAIL_ADDRESS][DOMAIN_NAME]" at bounding box center [534, 360] width 139 height 12
click at [556, 359] on span "[EMAIL_ADDRESS][DOMAIN_NAME]" at bounding box center [534, 360] width 139 height 12
drag, startPoint x: 561, startPoint y: 353, endPoint x: 467, endPoint y: 357, distance: 93.5
click at [467, 357] on div "From: [EMAIL_ADDRESS][DOMAIN_NAME]" at bounding box center [736, 360] width 591 height 13
copy span "[EMAIL_ADDRESS][DOMAIN_NAME]"
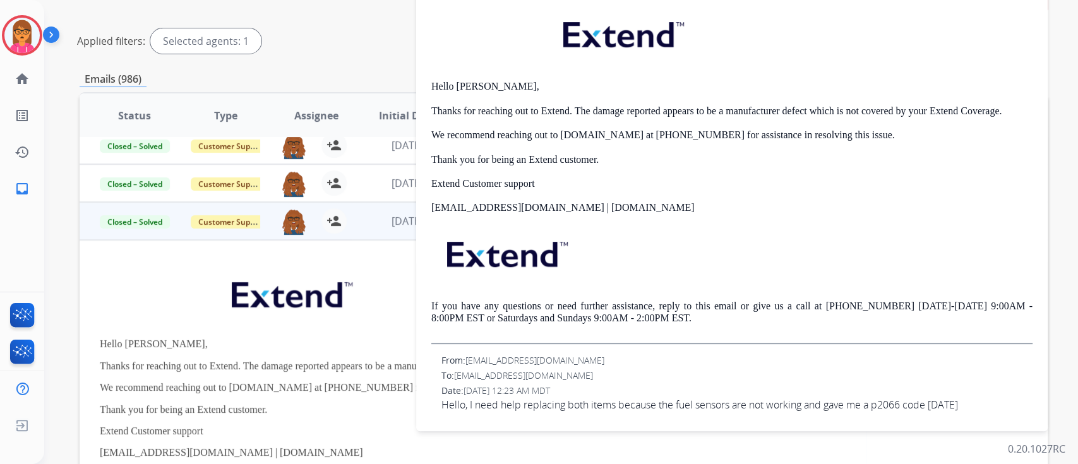
click at [560, 315] on p "If you have any questions or need further assistance, reply to this email or gi…" at bounding box center [731, 312] width 601 height 23
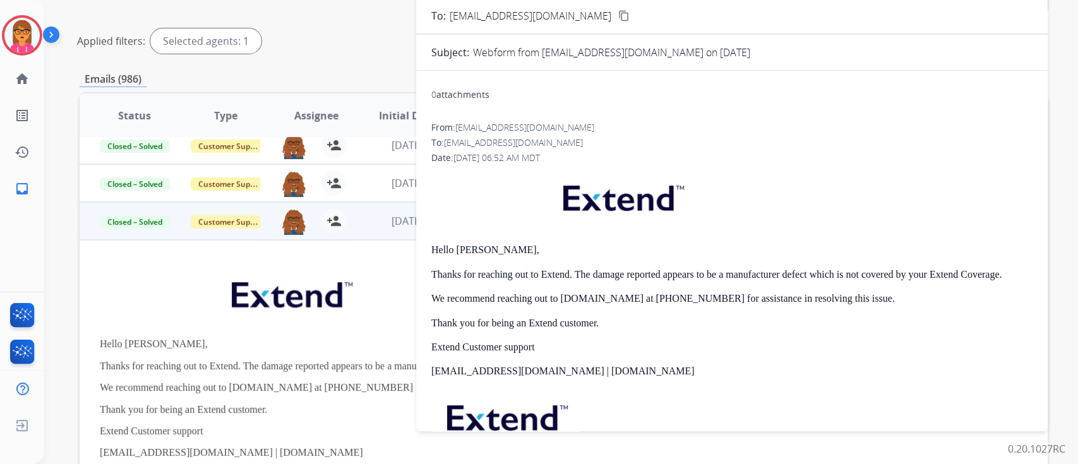
scroll to position [0, 0]
drag, startPoint x: 630, startPoint y: 274, endPoint x: 676, endPoint y: 277, distance: 46.2
click at [676, 277] on p "Thanks for reaching out to Extend. The damage reported appears to be a manufact…" at bounding box center [731, 276] width 601 height 11
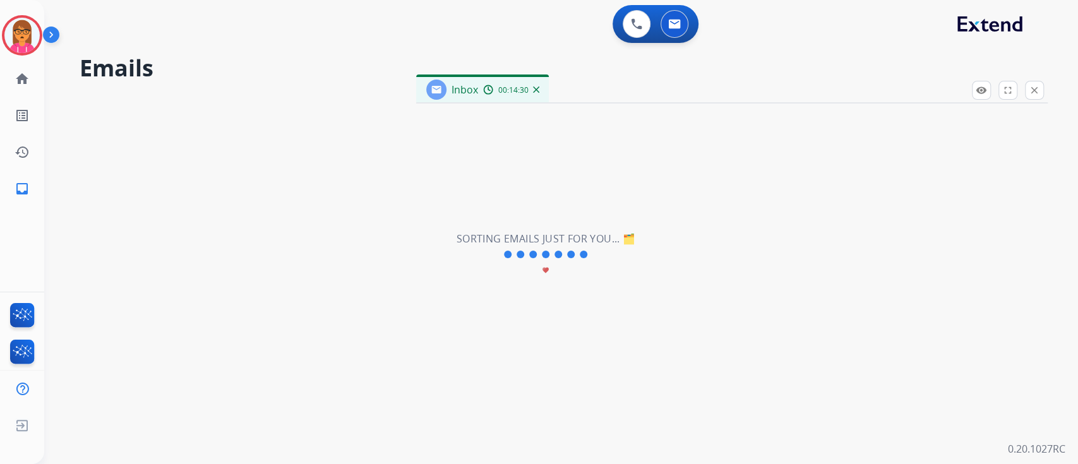
scroll to position [42, 0]
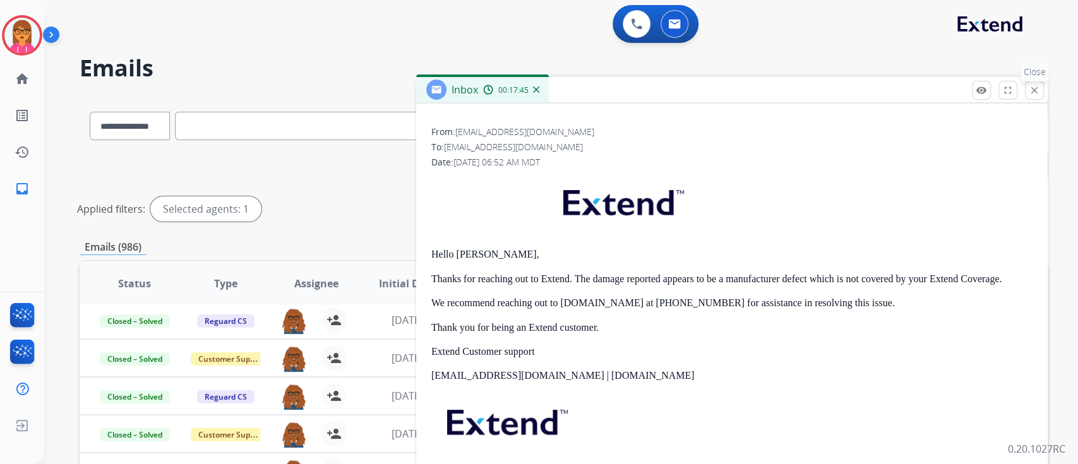
click at [1035, 87] on mat-icon "close" at bounding box center [1034, 90] width 11 height 11
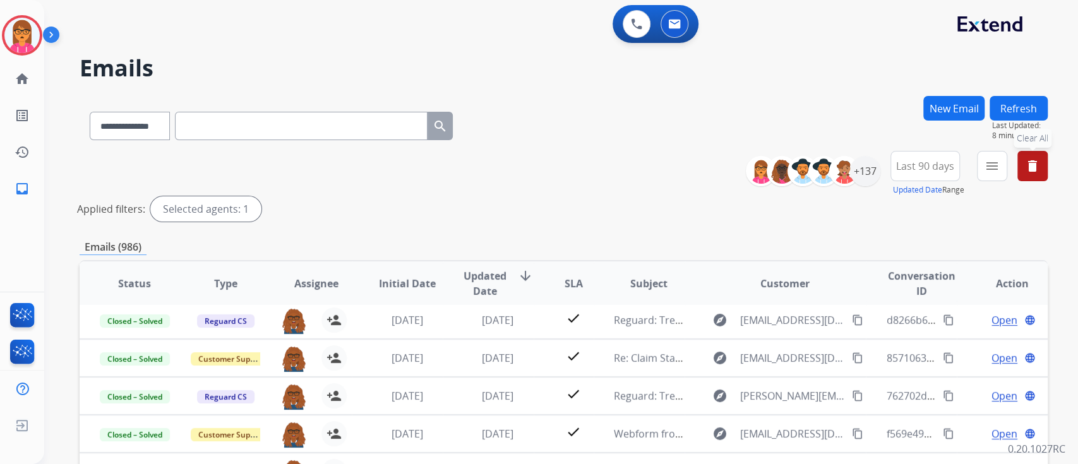
click at [1041, 157] on button "delete Clear All" at bounding box center [1032, 166] width 30 height 30
select select "*"
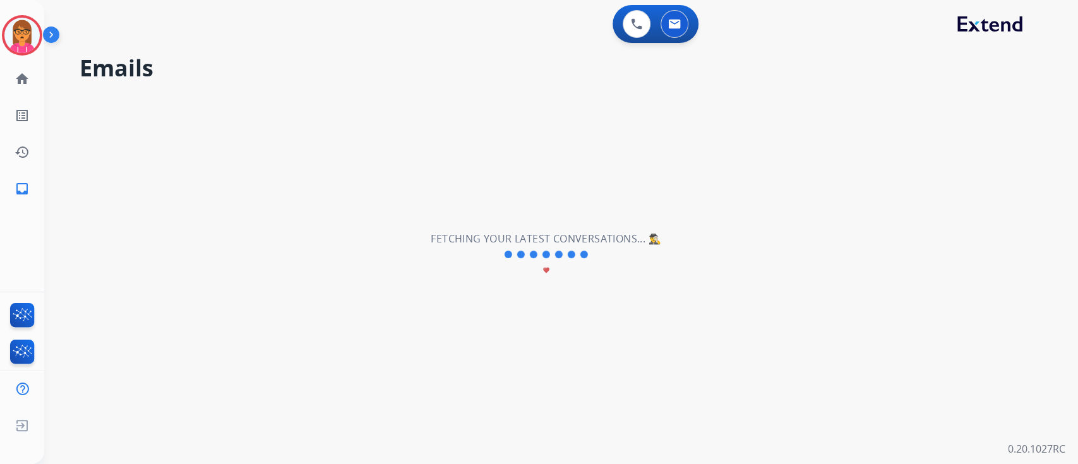
scroll to position [0, 0]
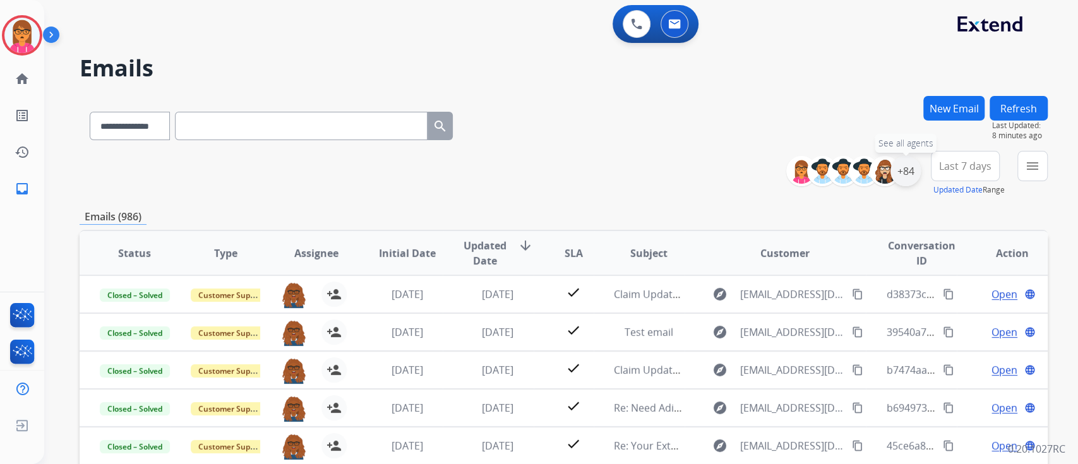
click at [902, 165] on div "+84" at bounding box center [905, 171] width 30 height 30
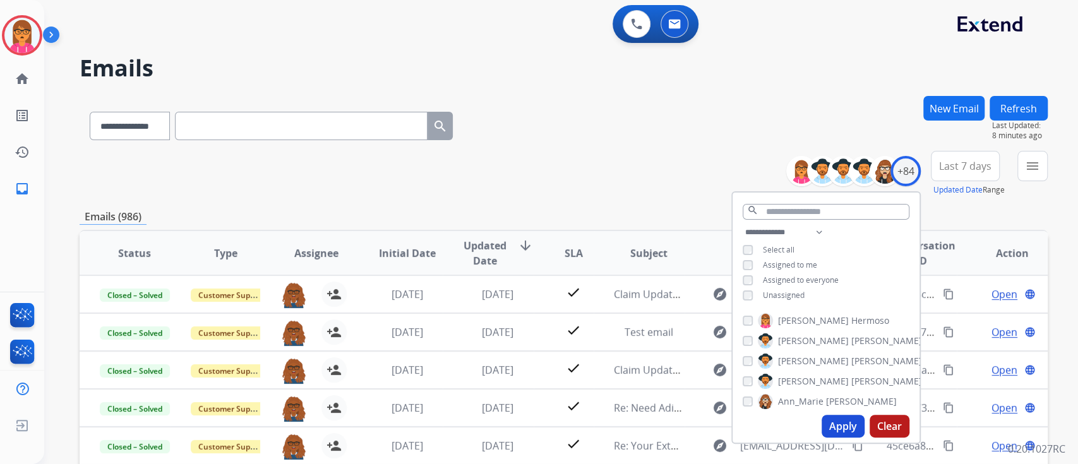
click at [753, 317] on div "[PERSON_NAME]" at bounding box center [816, 320] width 147 height 15
click at [837, 423] on button "Apply" at bounding box center [843, 426] width 43 height 23
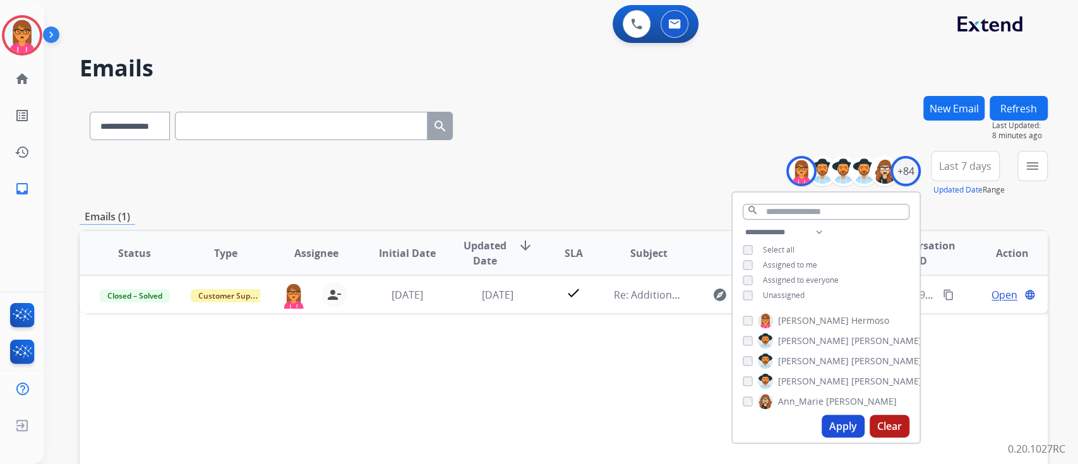
click at [582, 123] on div "**********" at bounding box center [564, 123] width 968 height 55
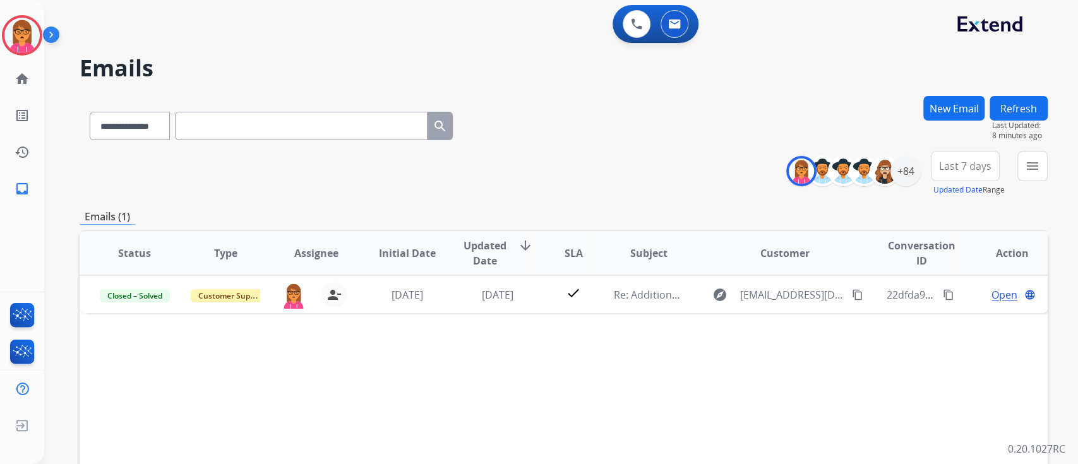
scroll to position [168, 0]
